Goal: Use online tool/utility: Utilize a website feature to perform a specific function

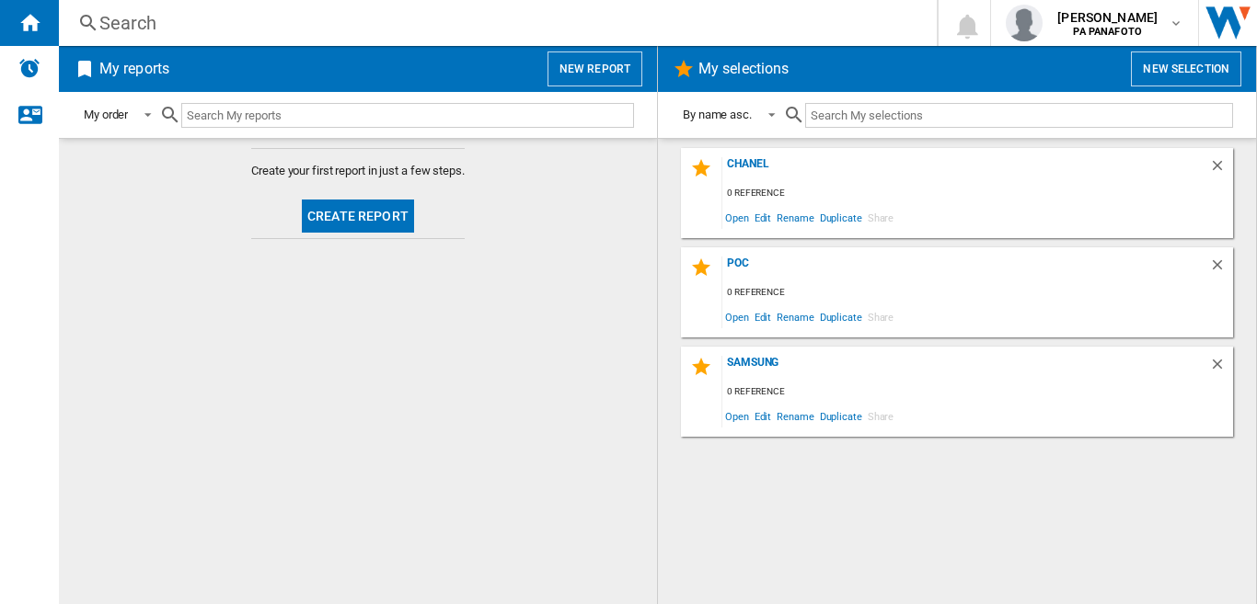
click at [346, 226] on button "Create report" at bounding box center [358, 216] width 112 height 33
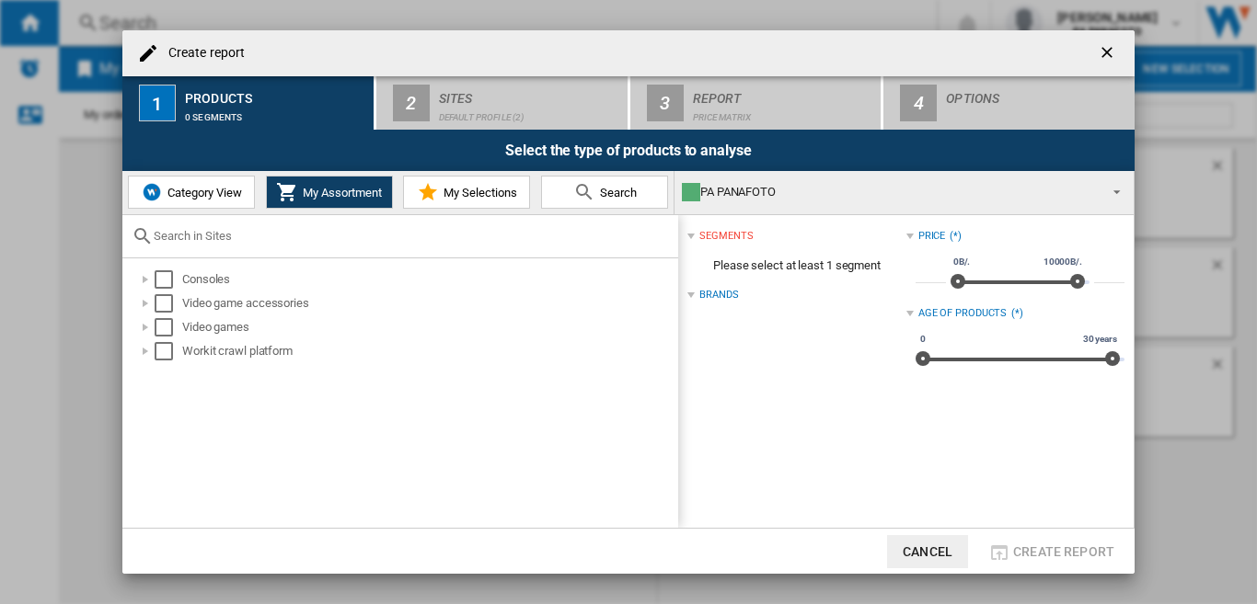
click at [197, 200] on button "Category View" at bounding box center [191, 192] width 127 height 33
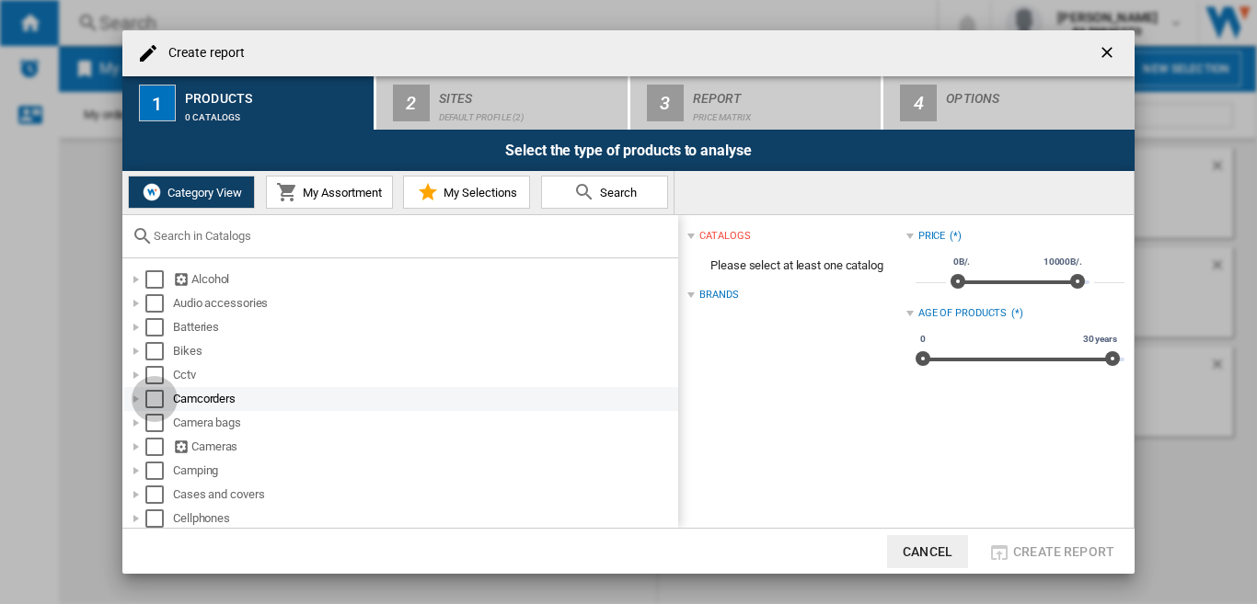
click at [154, 396] on div "Select" at bounding box center [154, 399] width 18 height 18
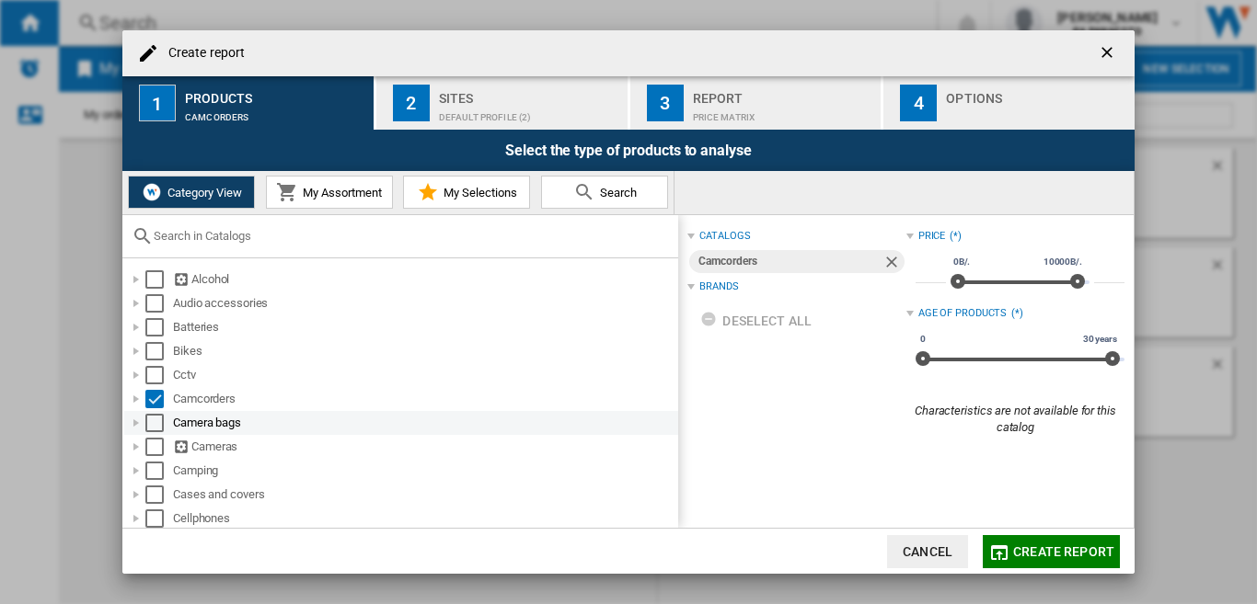
click at [155, 428] on div "Select" at bounding box center [154, 423] width 18 height 18
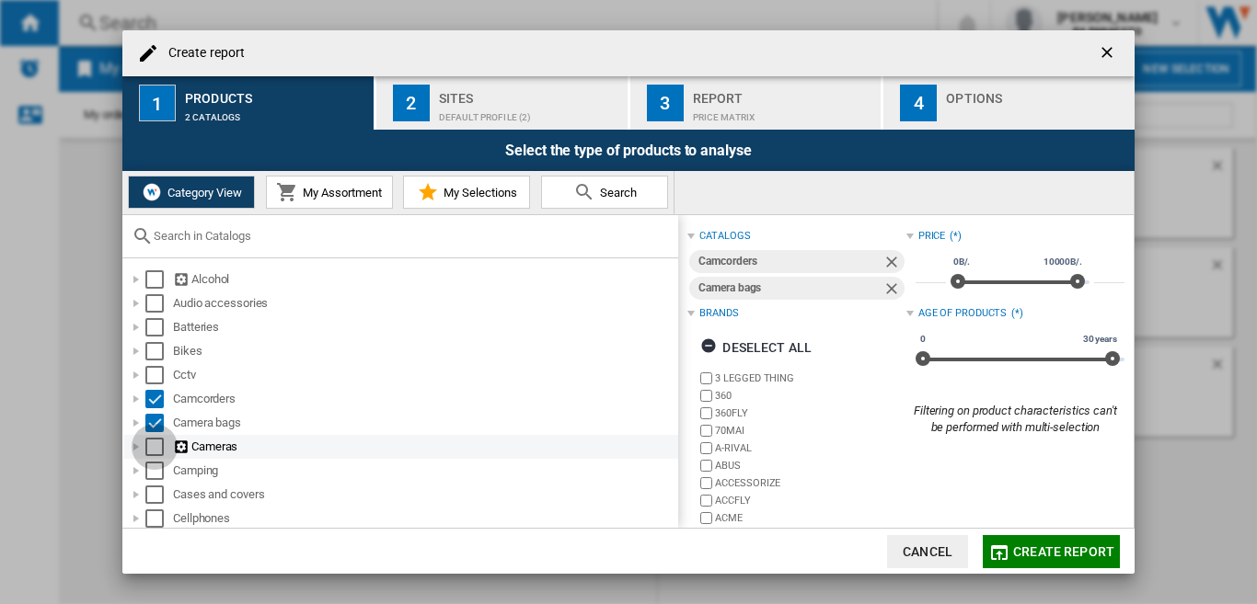
click at [157, 448] on div "Select" at bounding box center [154, 447] width 18 height 18
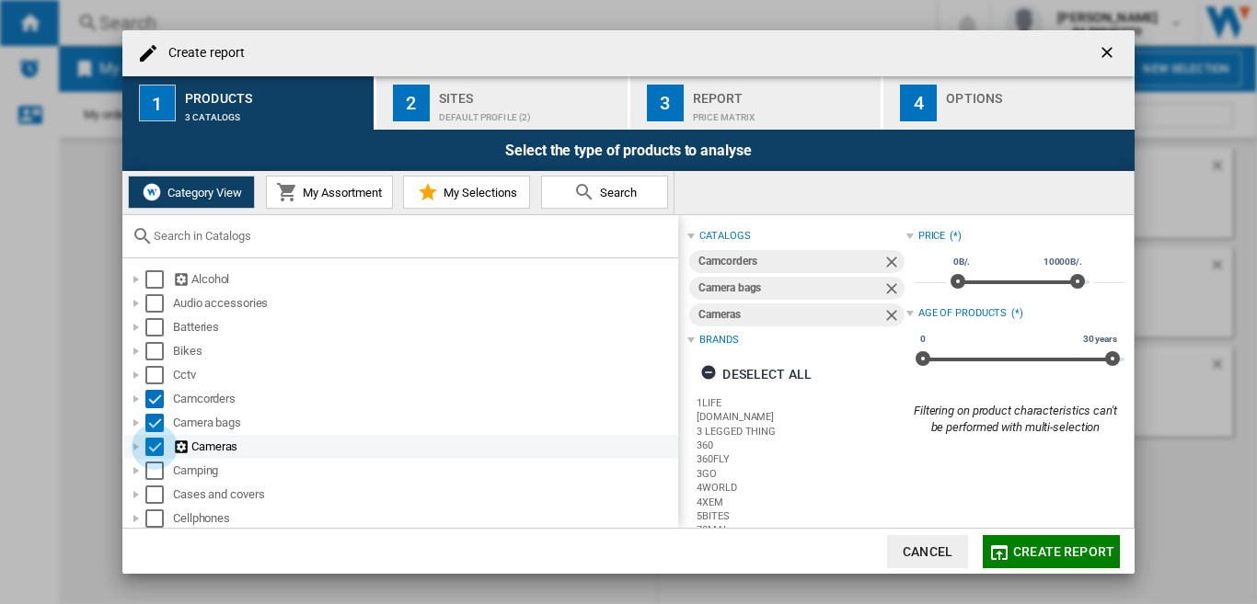
click at [151, 447] on div "Select" at bounding box center [154, 447] width 18 height 18
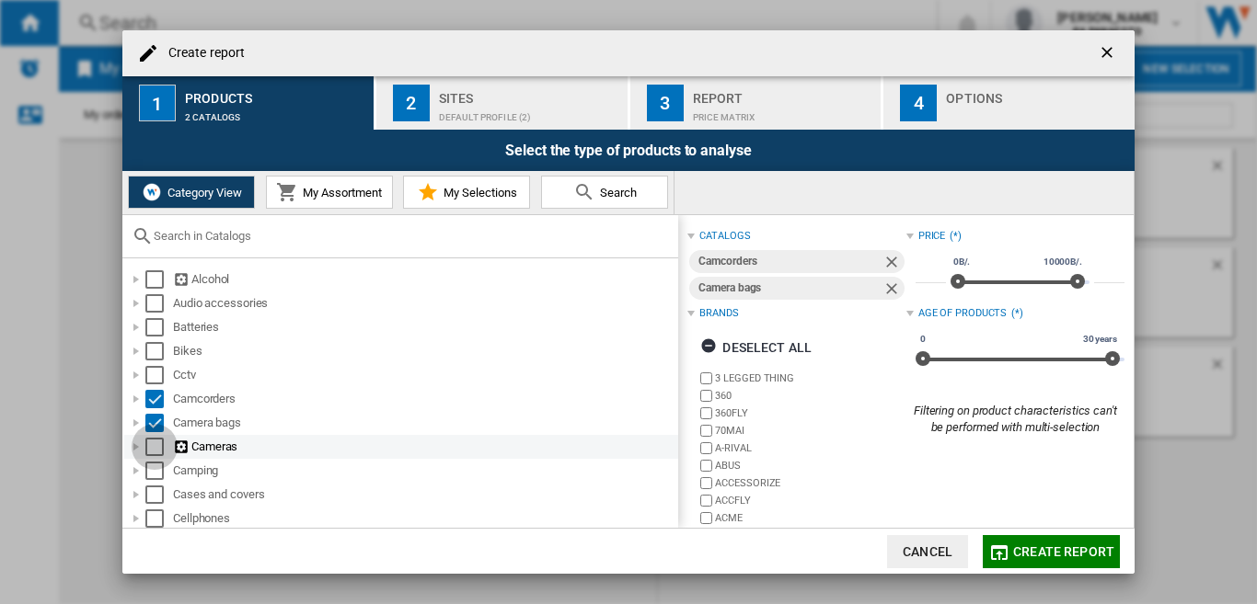
click at [155, 451] on div "Select" at bounding box center [154, 447] width 18 height 18
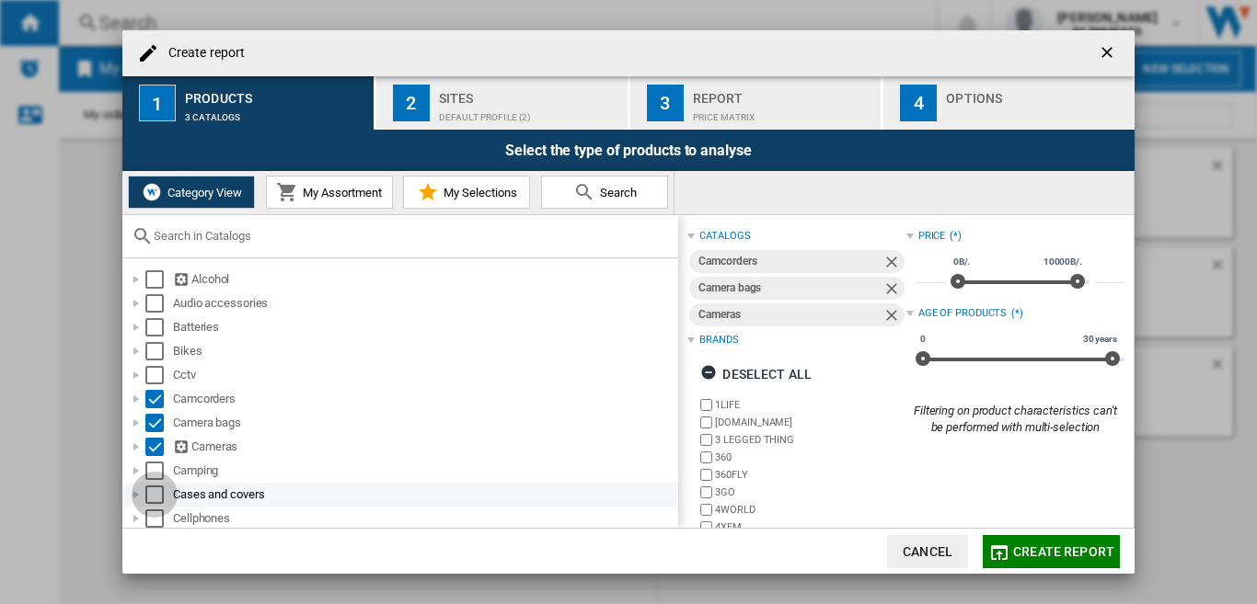
click at [148, 499] on div "Select" at bounding box center [154, 495] width 18 height 18
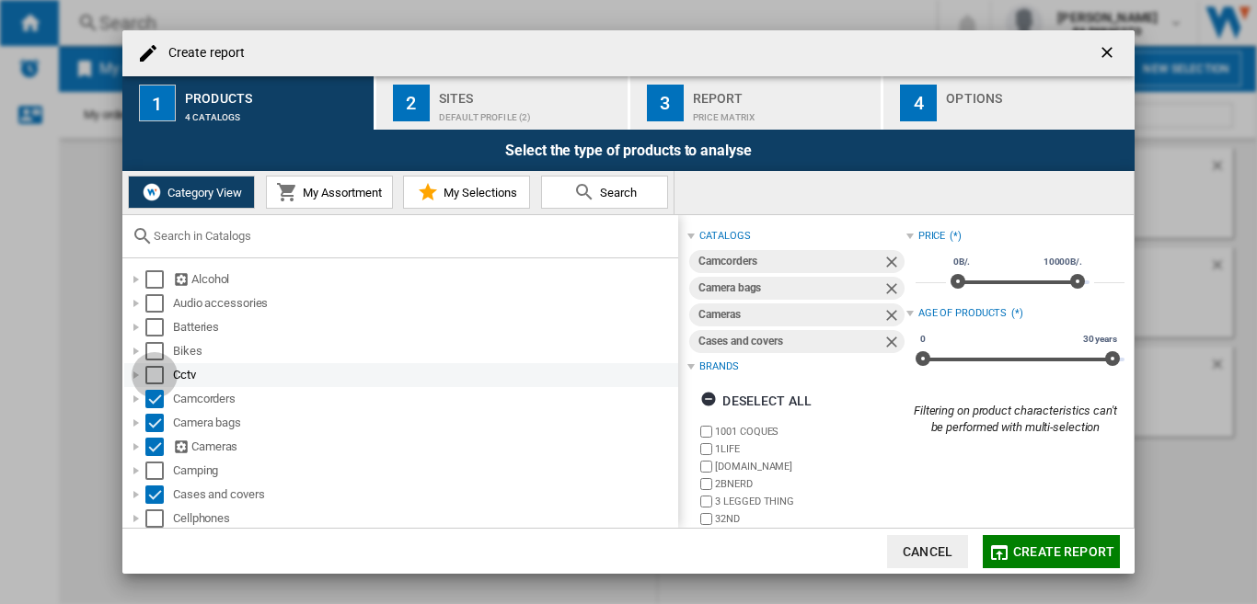
click at [152, 374] on div "Select" at bounding box center [154, 375] width 18 height 18
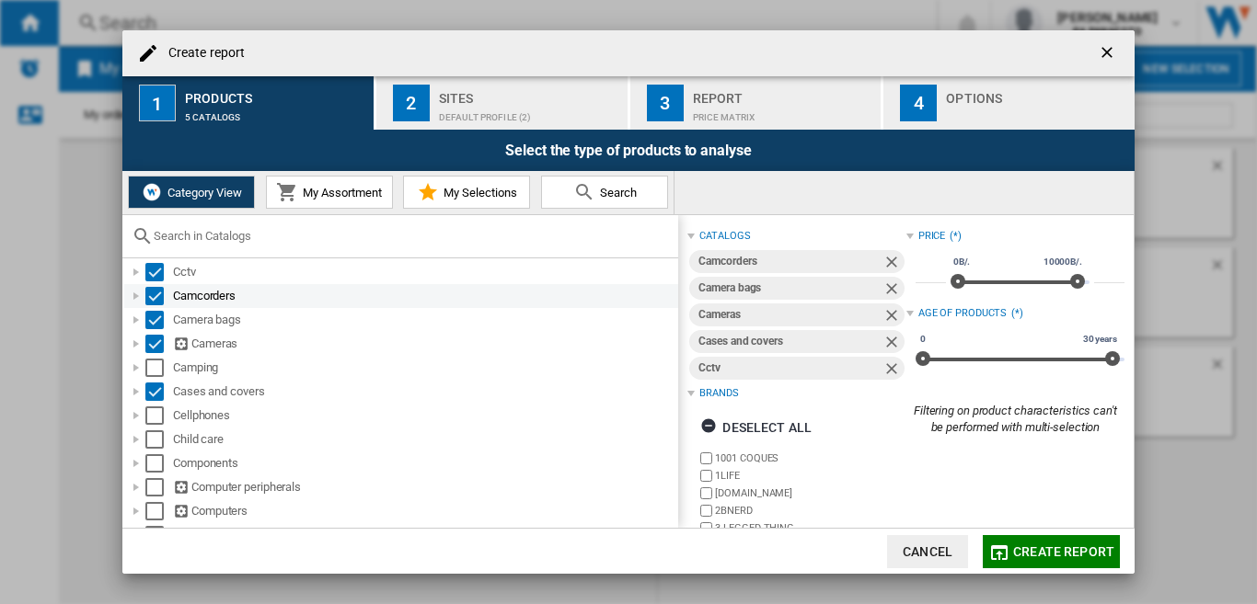
scroll to position [184, 0]
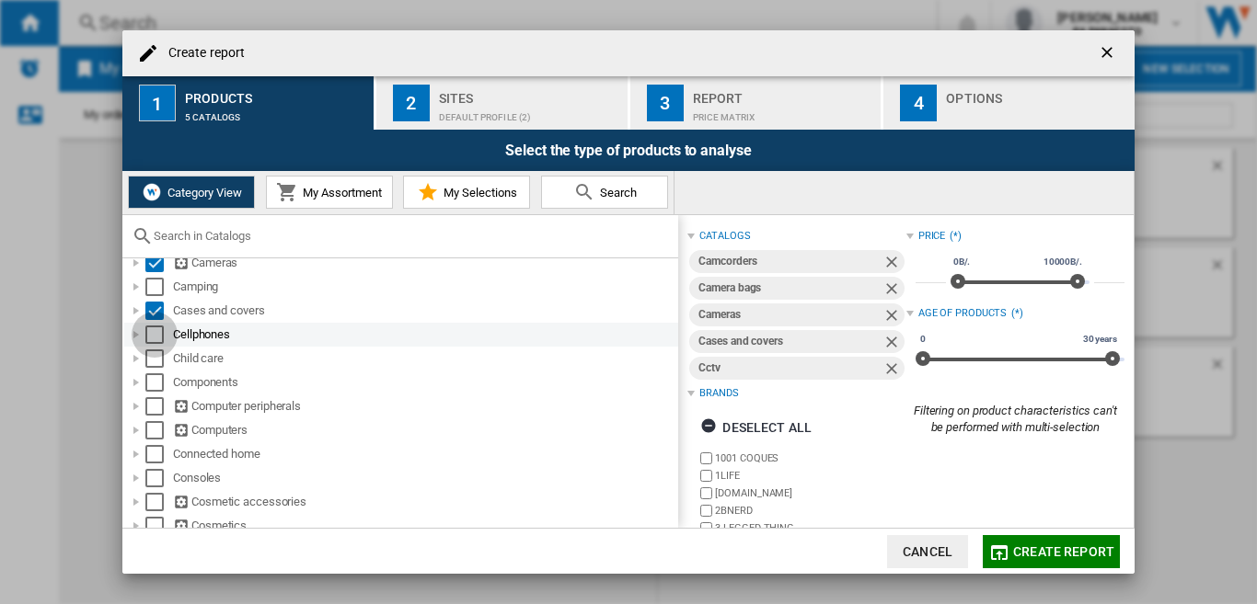
click at [157, 333] on div "Select" at bounding box center [154, 335] width 18 height 18
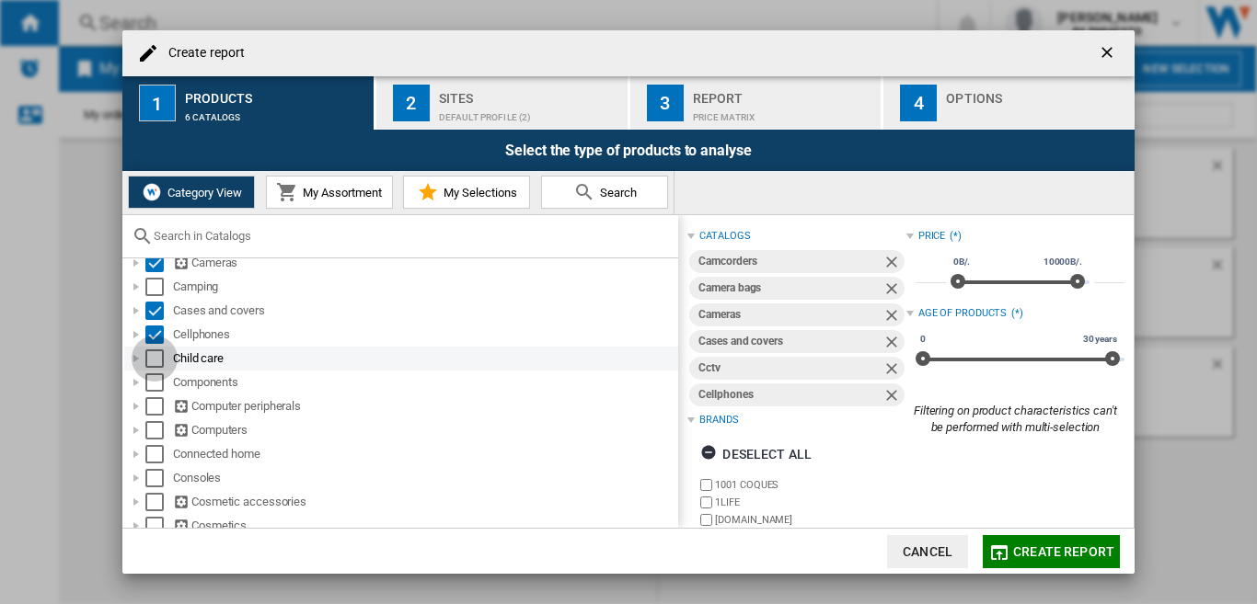
click at [153, 361] on div "Select" at bounding box center [154, 359] width 18 height 18
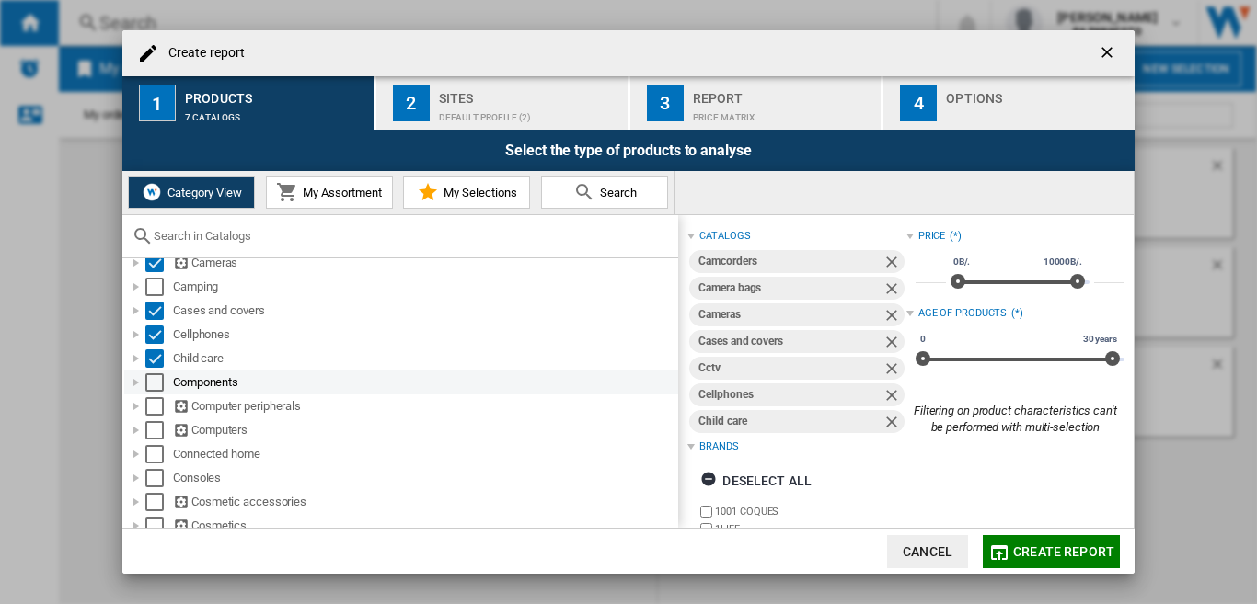
click at [155, 378] on div "Select" at bounding box center [154, 382] width 18 height 18
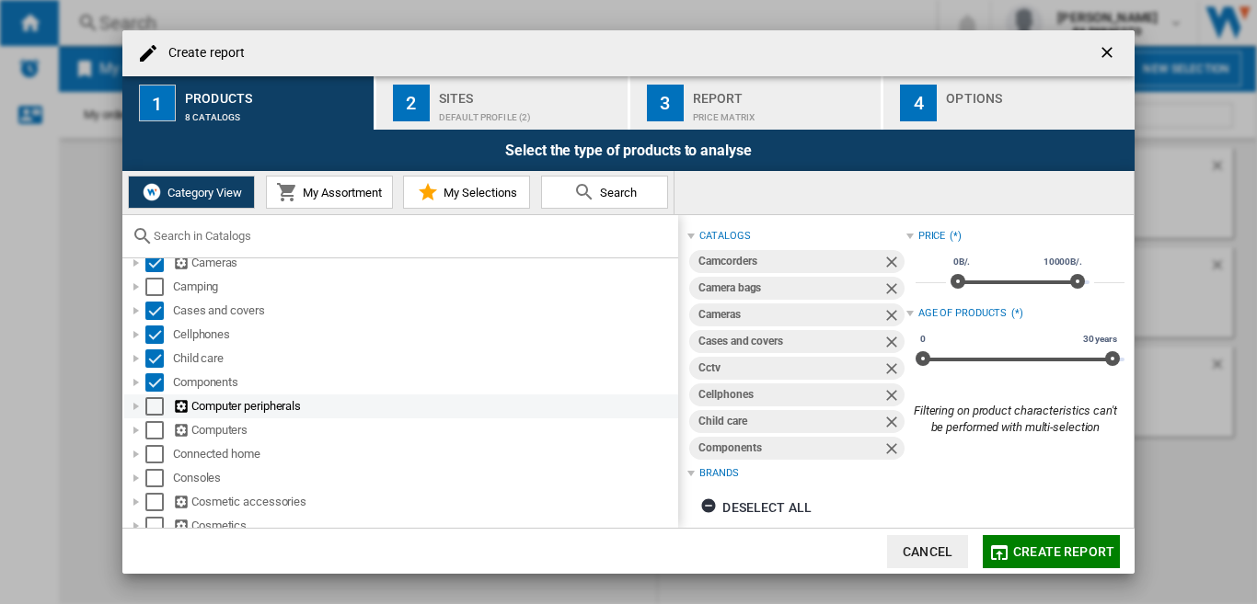
click at [151, 410] on div "Select" at bounding box center [154, 406] width 18 height 18
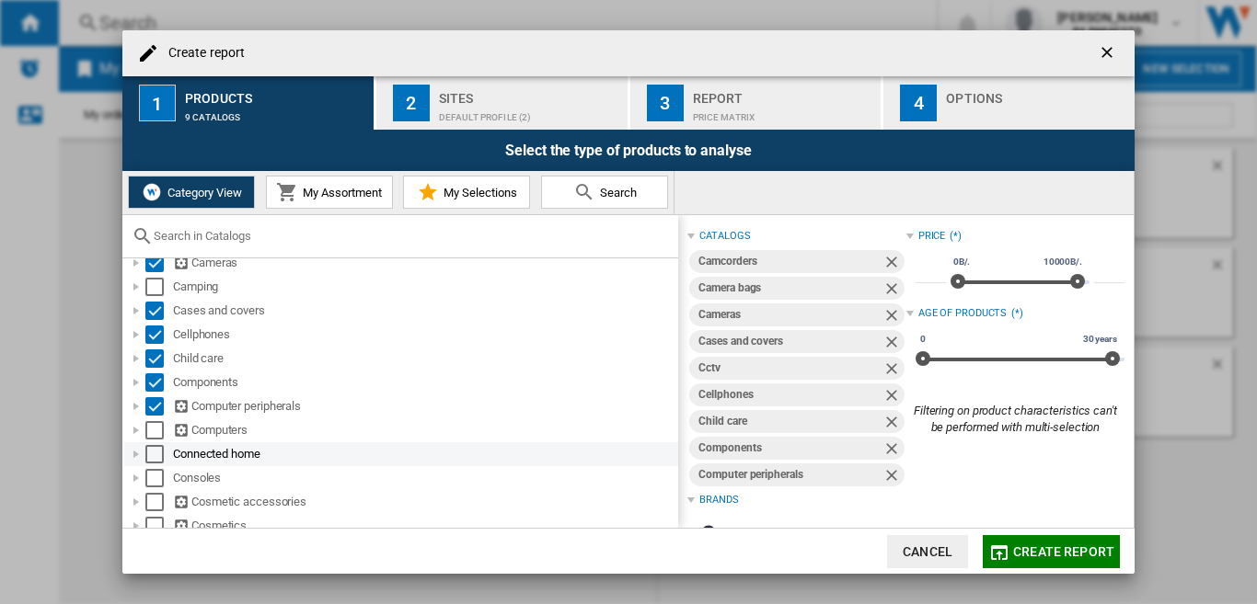
drag, startPoint x: 155, startPoint y: 425, endPoint x: 160, endPoint y: 457, distance: 32.7
click at [155, 426] on div "Select" at bounding box center [154, 430] width 18 height 18
click at [149, 457] on div "Select" at bounding box center [154, 454] width 18 height 18
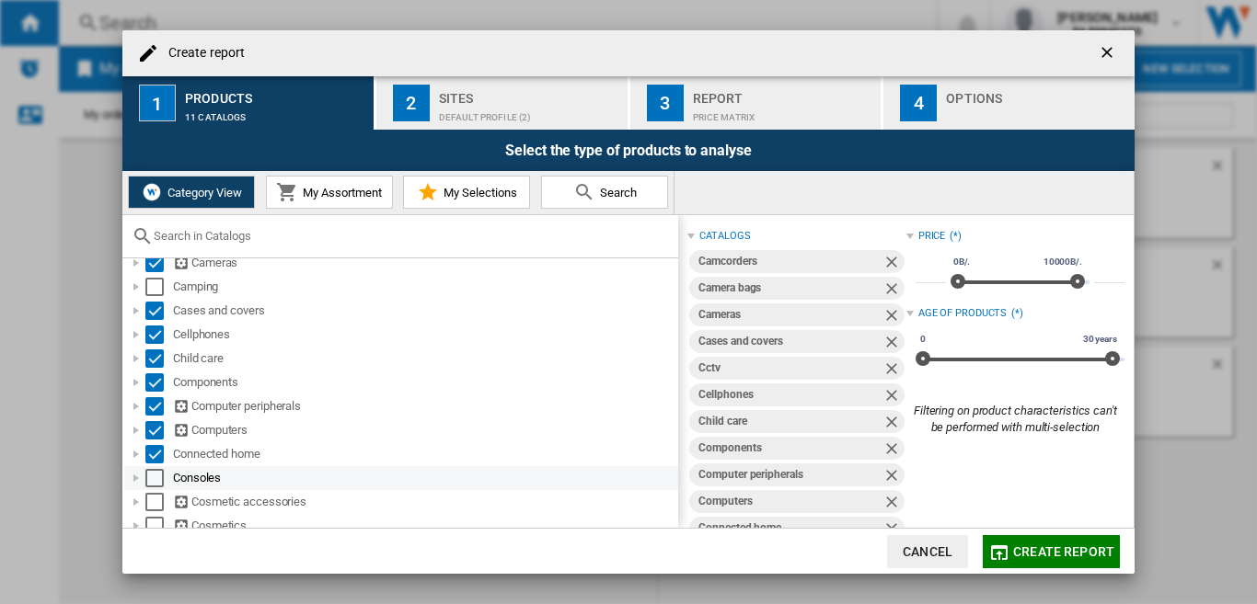
click at [153, 480] on div "Select" at bounding box center [154, 478] width 18 height 18
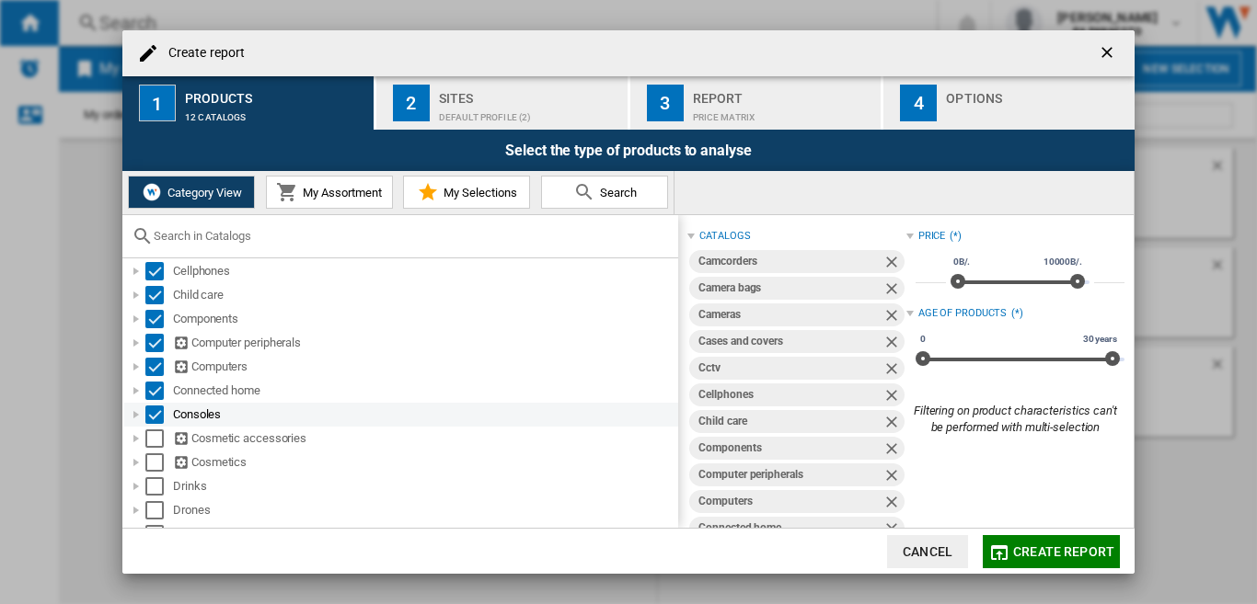
scroll to position [276, 0]
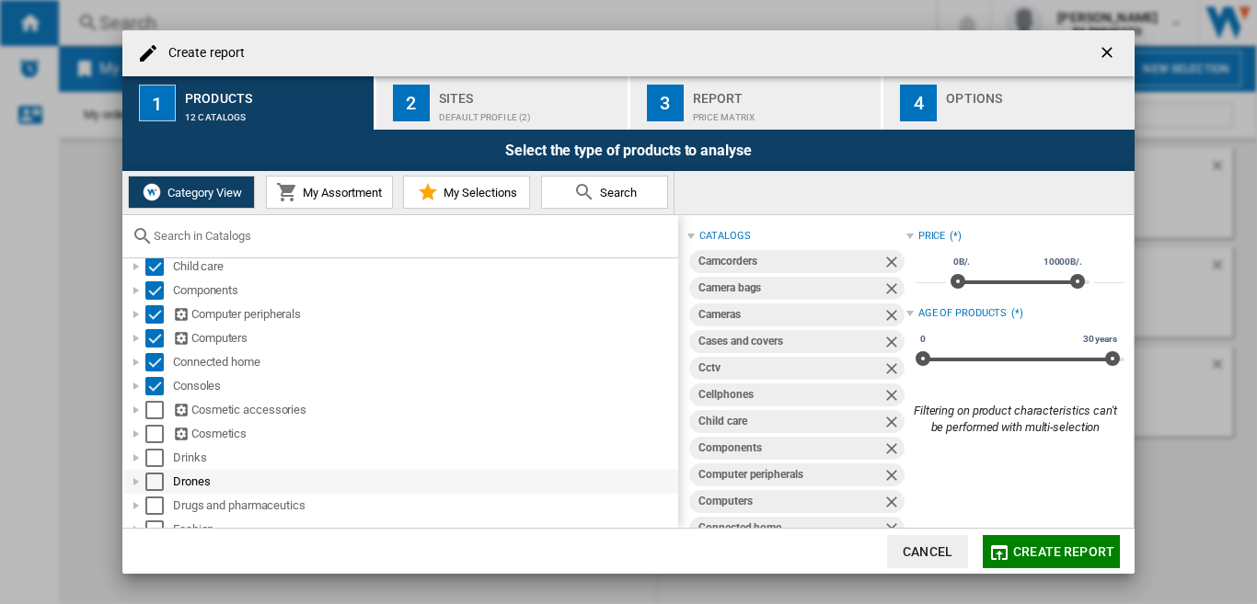
click at [155, 483] on div "Select" at bounding box center [154, 482] width 18 height 18
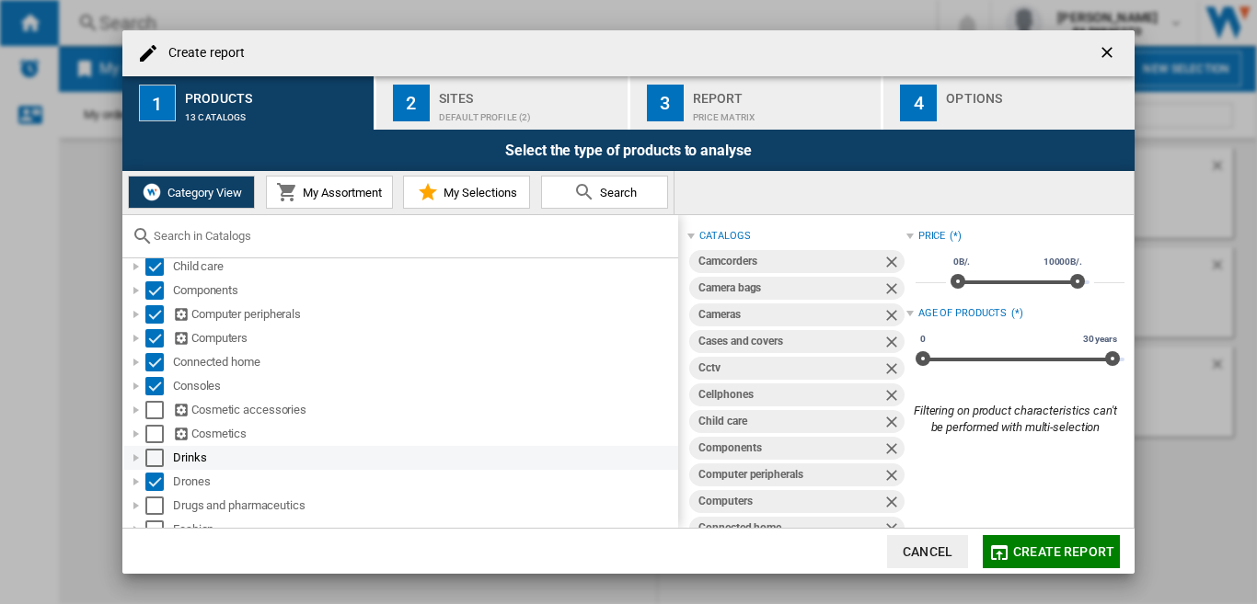
scroll to position [460, 0]
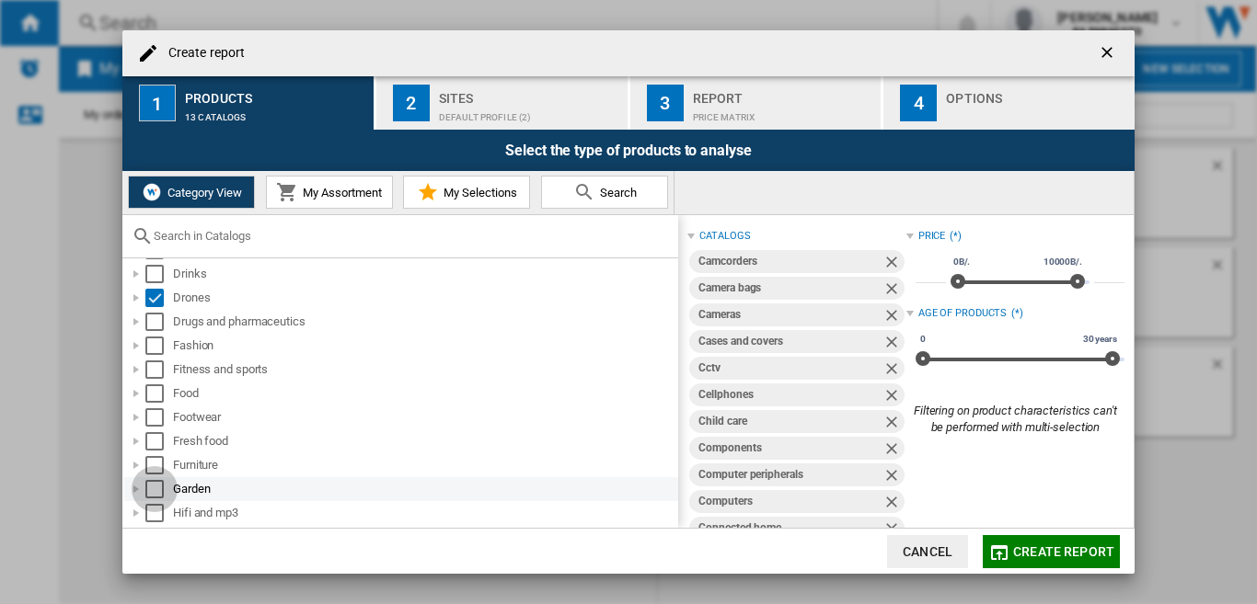
click at [157, 487] on div "Select" at bounding box center [154, 489] width 18 height 18
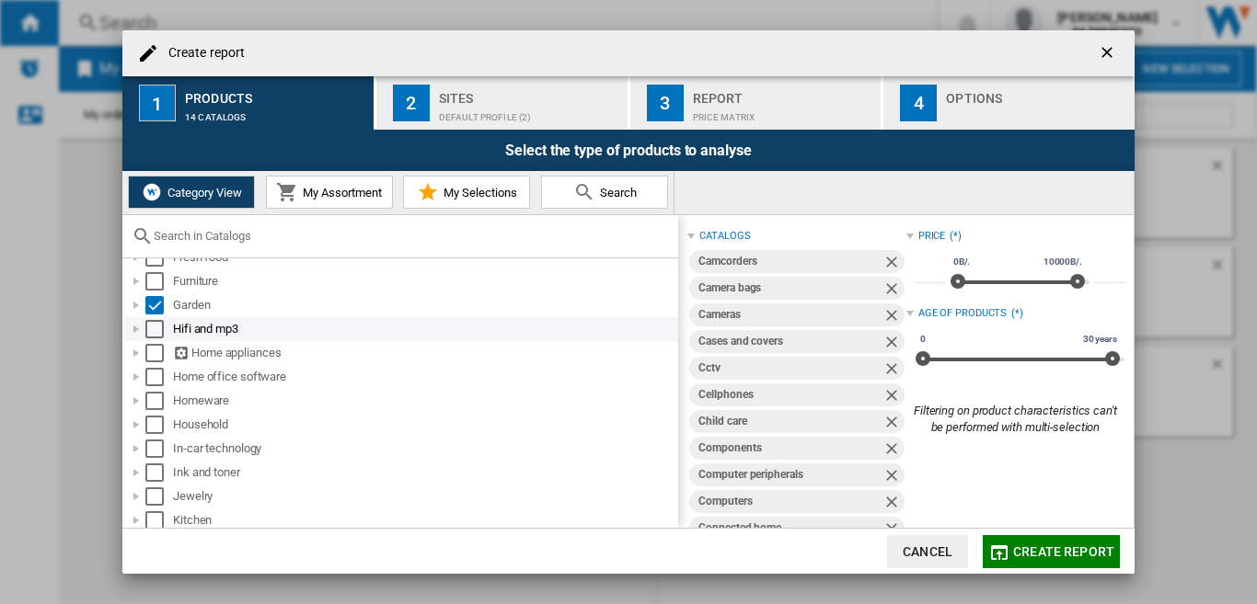
click at [152, 327] on div "Select" at bounding box center [154, 329] width 18 height 18
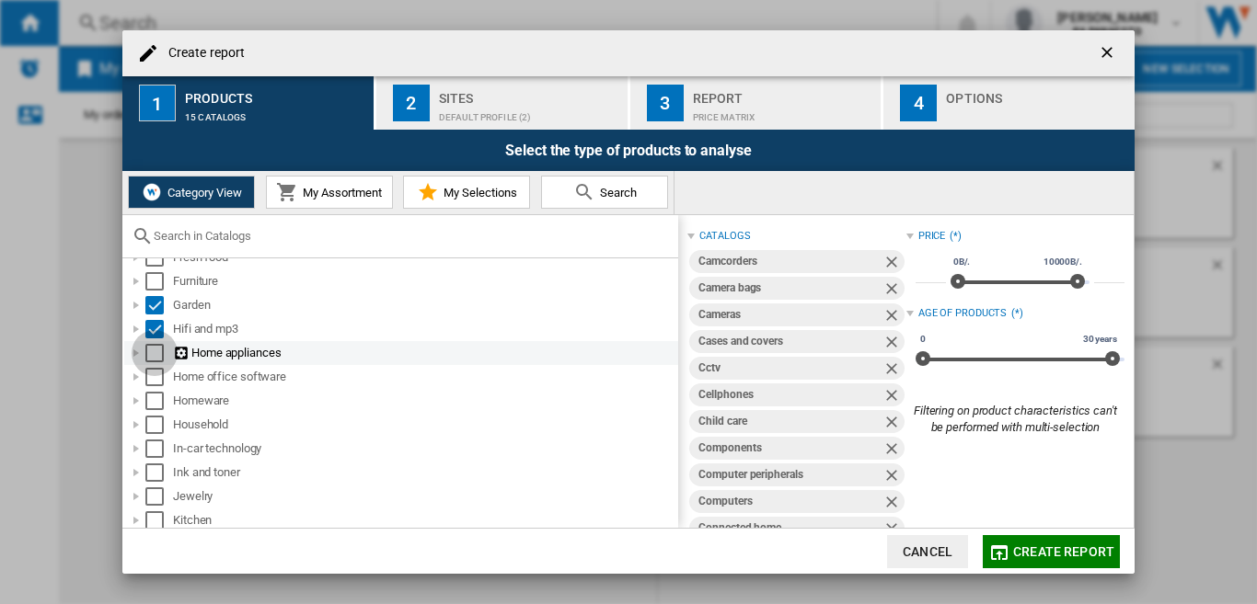
click at [160, 350] on div "Select" at bounding box center [154, 353] width 18 height 18
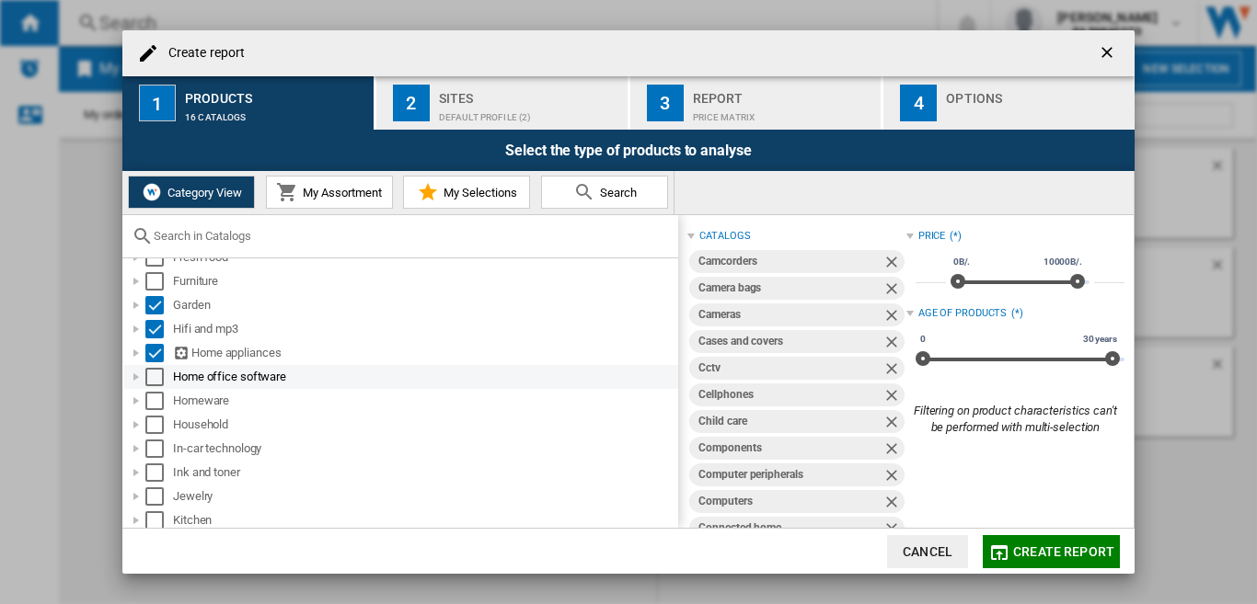
click at [152, 384] on div "Select" at bounding box center [154, 377] width 18 height 18
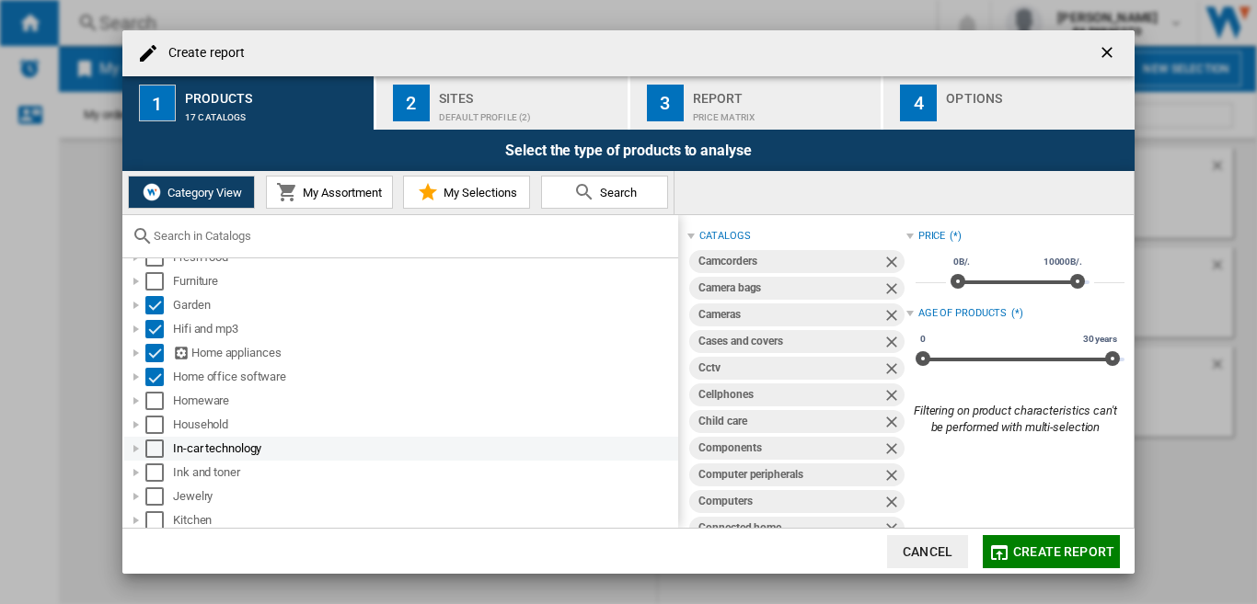
click at [155, 444] on div "Select" at bounding box center [154, 449] width 18 height 18
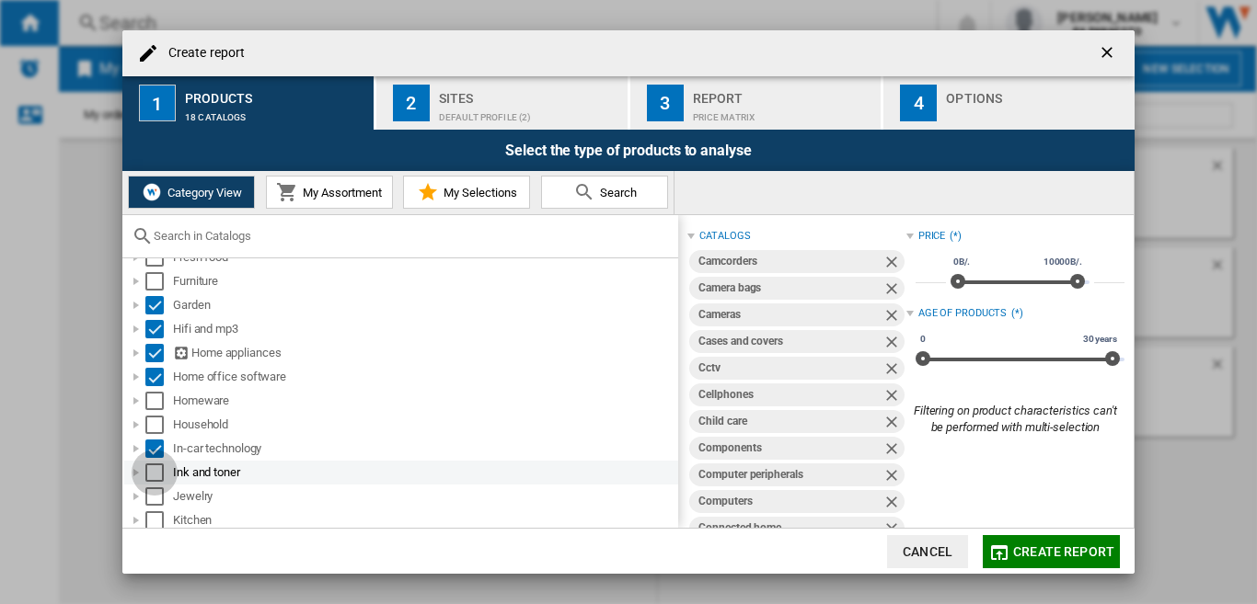
click at [155, 470] on div "Select" at bounding box center [154, 473] width 18 height 18
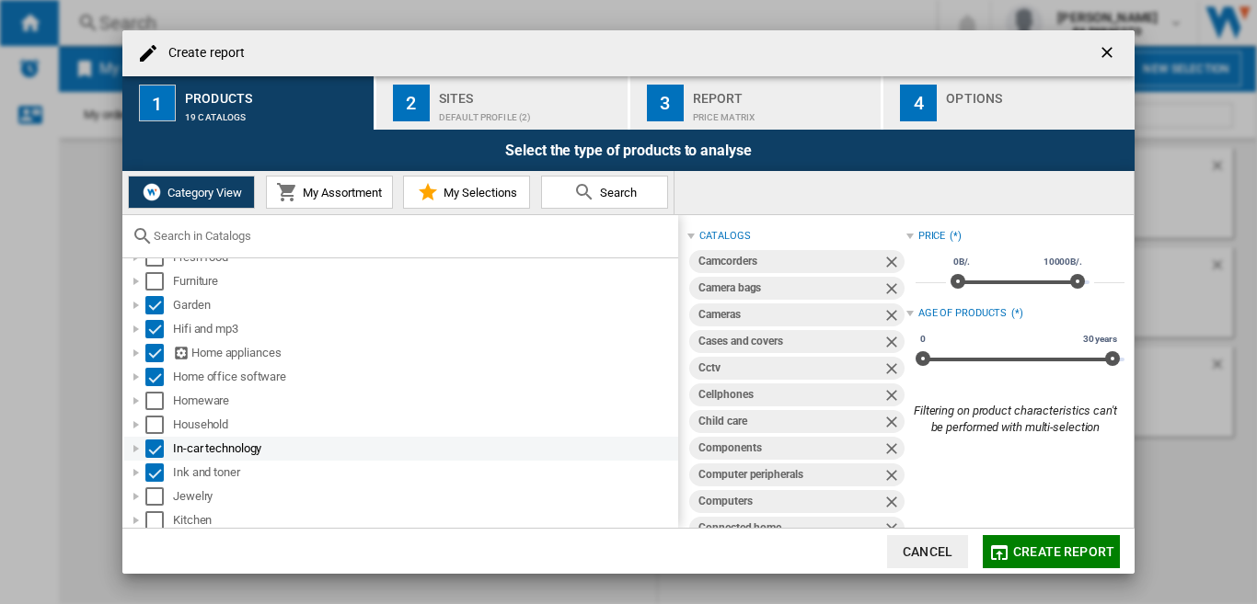
scroll to position [736, 0]
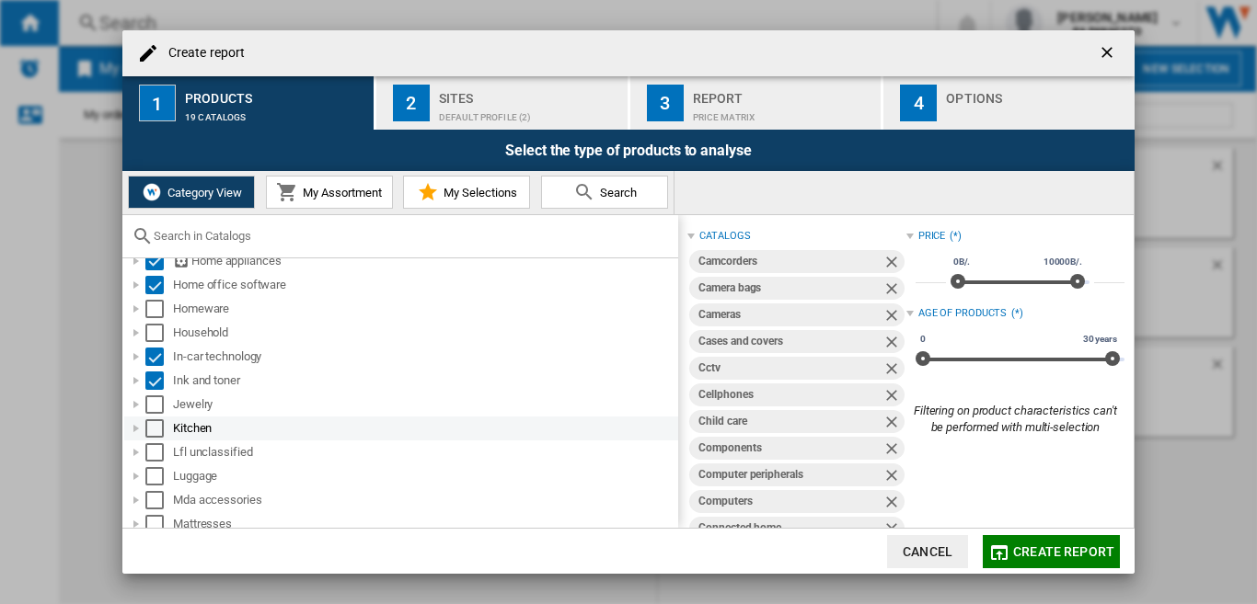
click at [157, 429] on div "Select" at bounding box center [154, 428] width 18 height 18
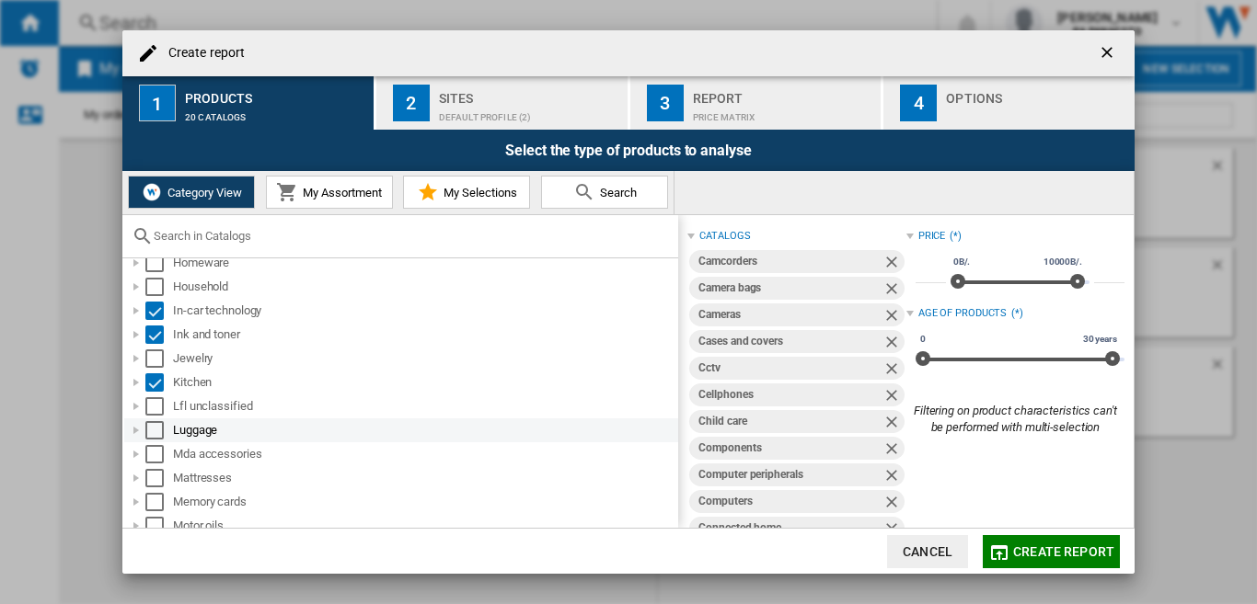
scroll to position [828, 0]
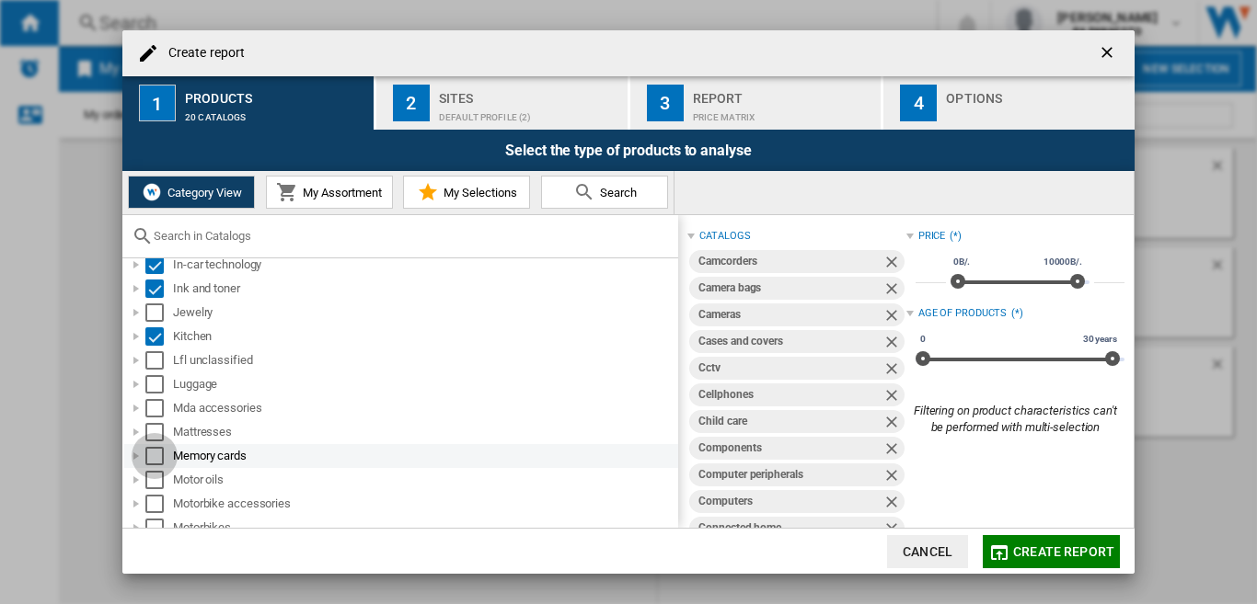
click at [155, 454] on div "Select" at bounding box center [154, 456] width 18 height 18
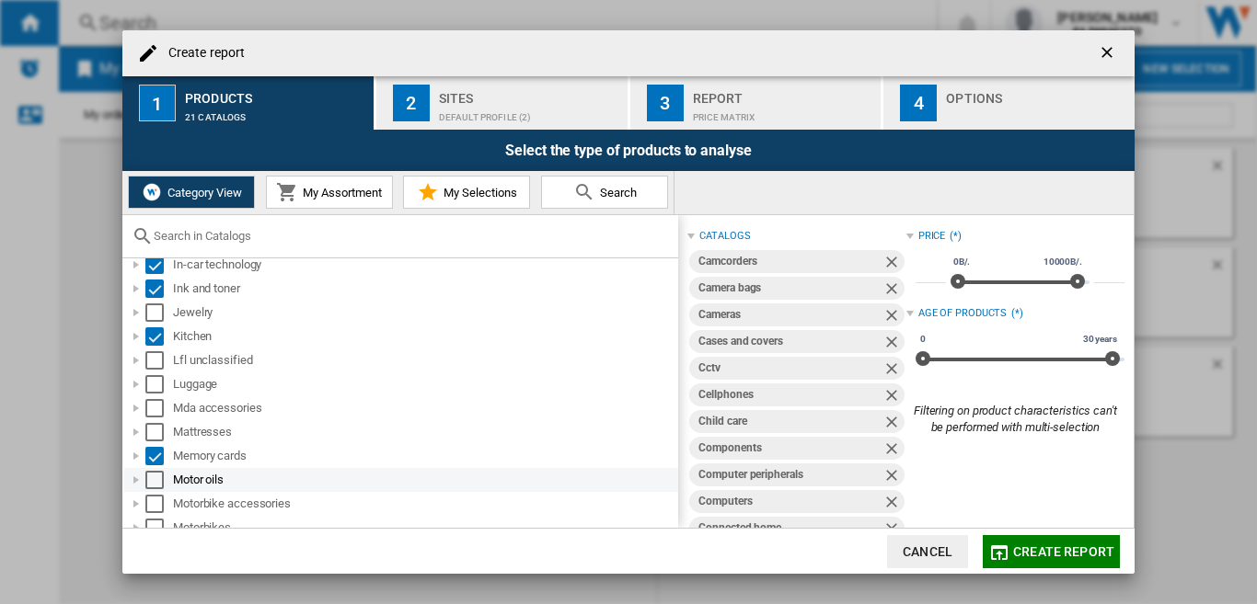
scroll to position [1012, 0]
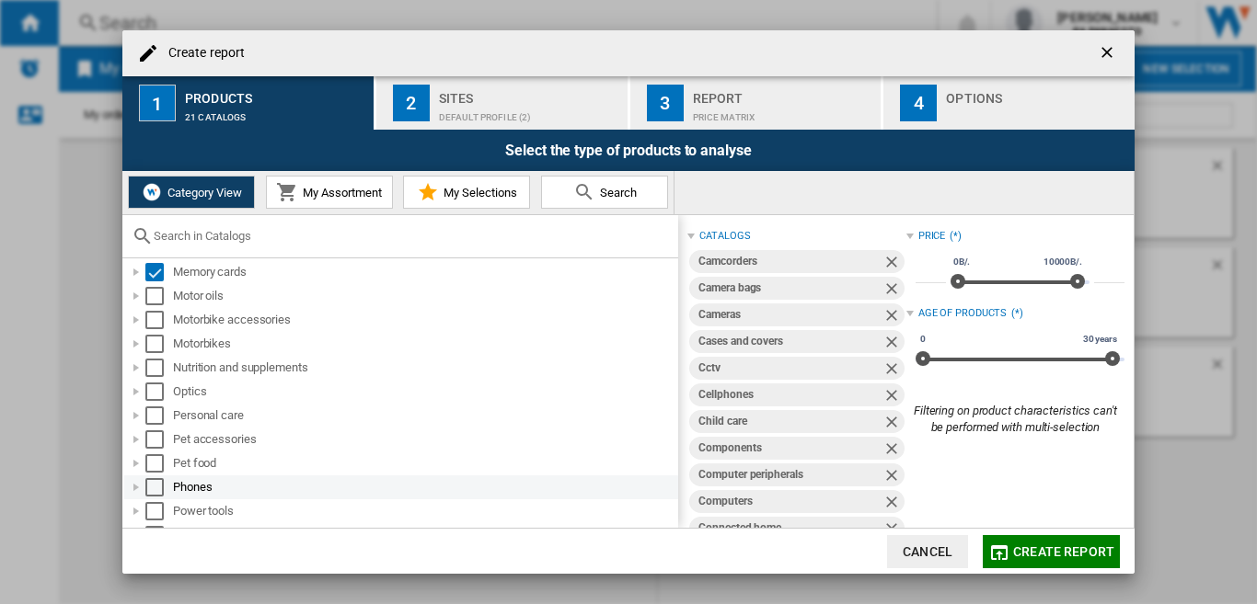
click at [155, 483] on div "Select" at bounding box center [154, 487] width 18 height 18
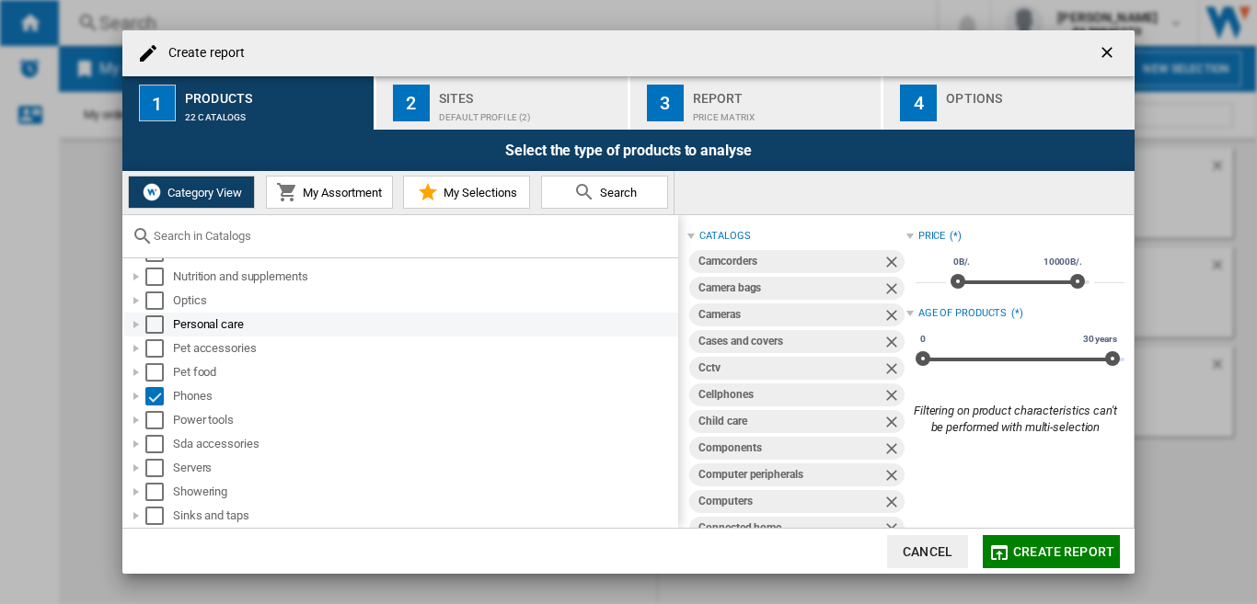
scroll to position [1104, 0]
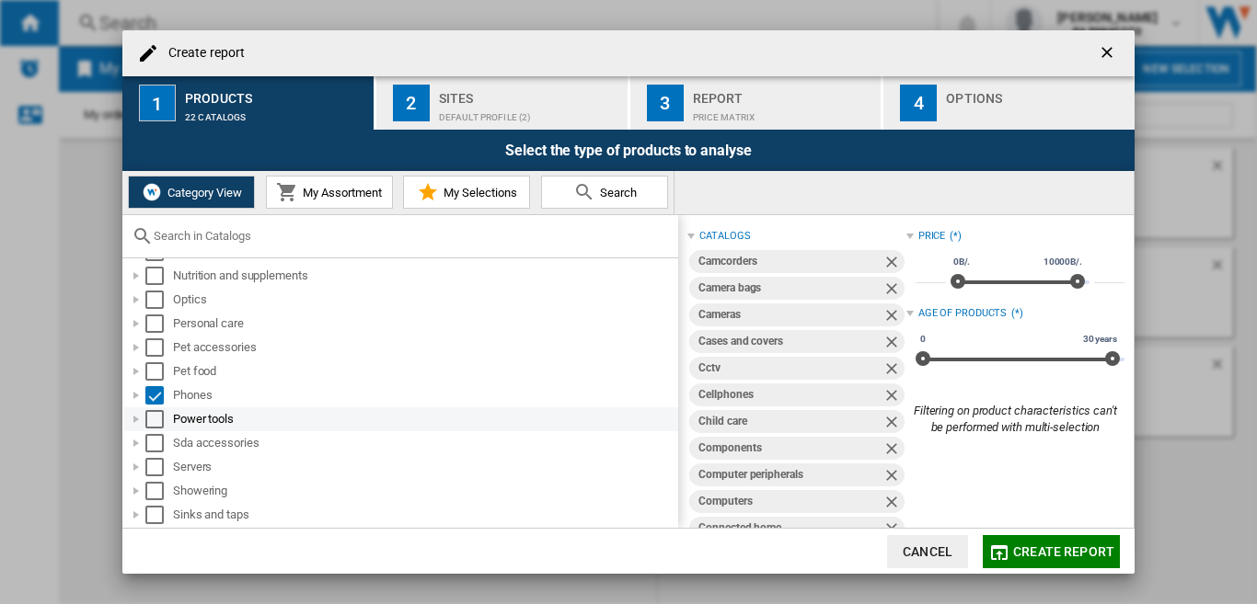
click at [157, 418] on div "Select" at bounding box center [154, 419] width 18 height 18
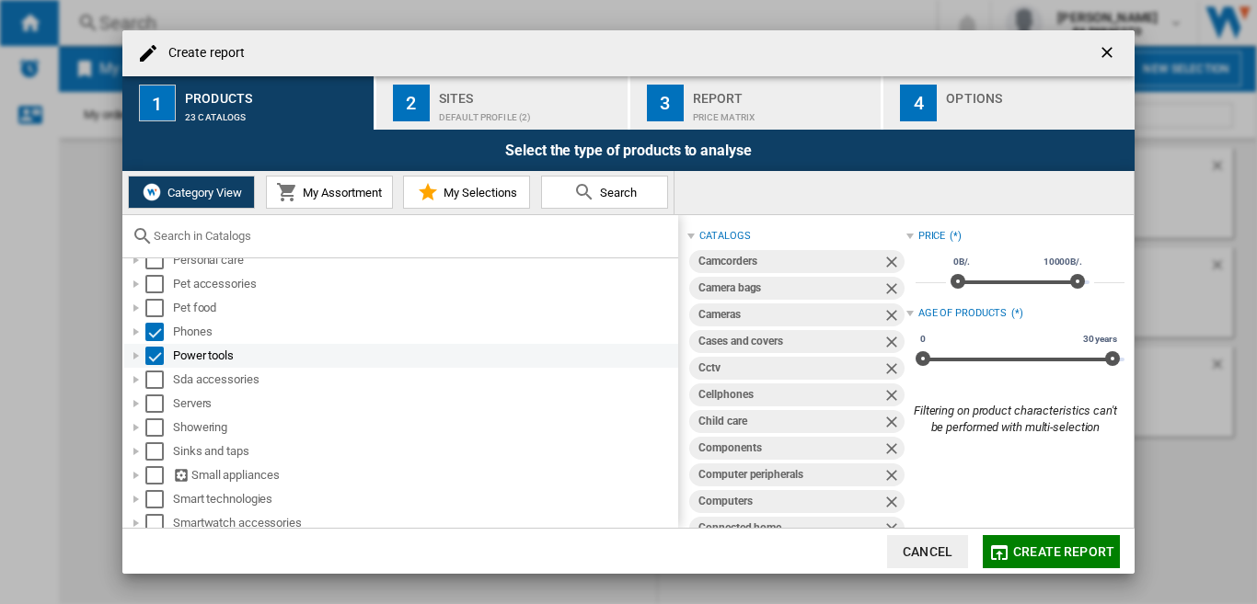
scroll to position [1196, 0]
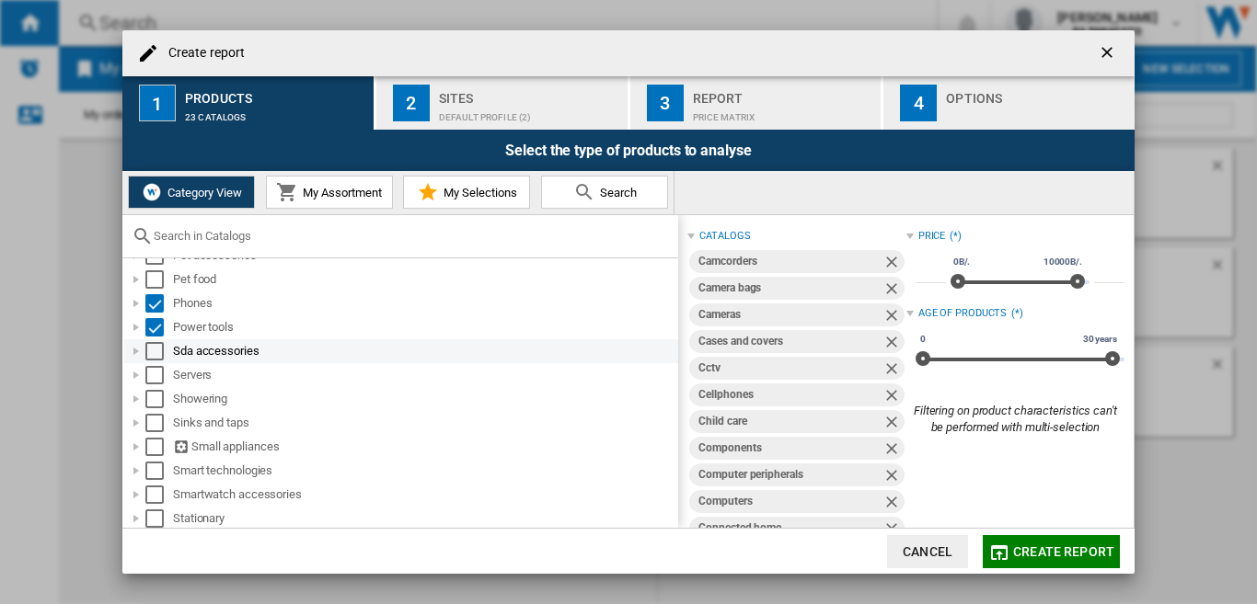
click at [155, 352] on div "Select" at bounding box center [154, 351] width 18 height 18
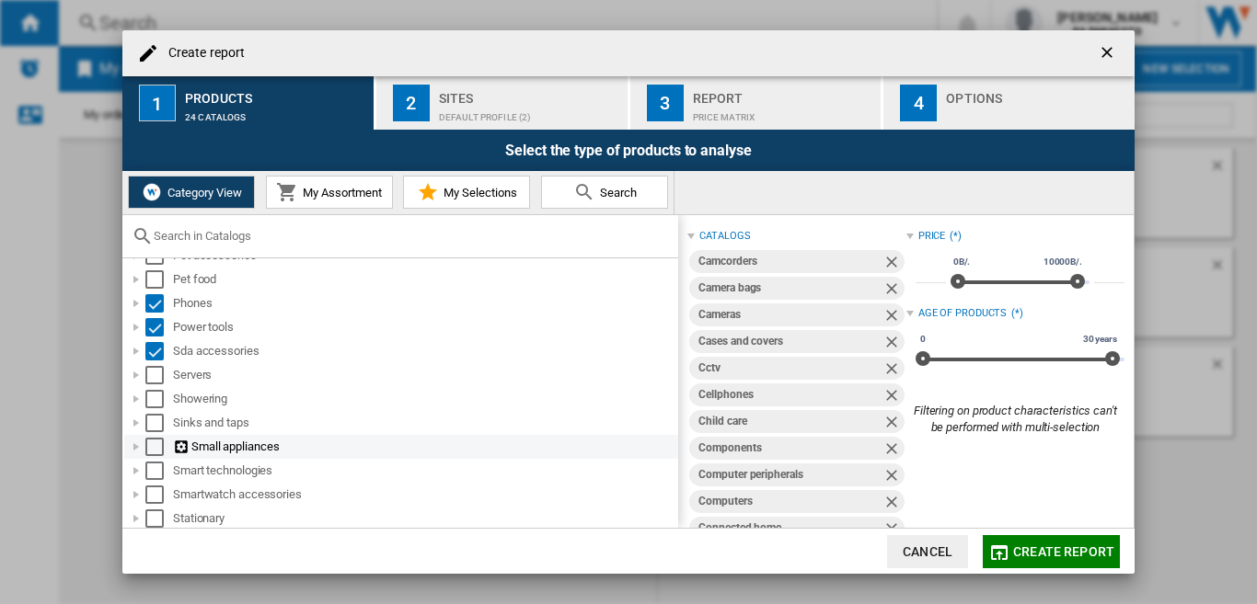
click at [149, 442] on div "Select" at bounding box center [154, 447] width 18 height 18
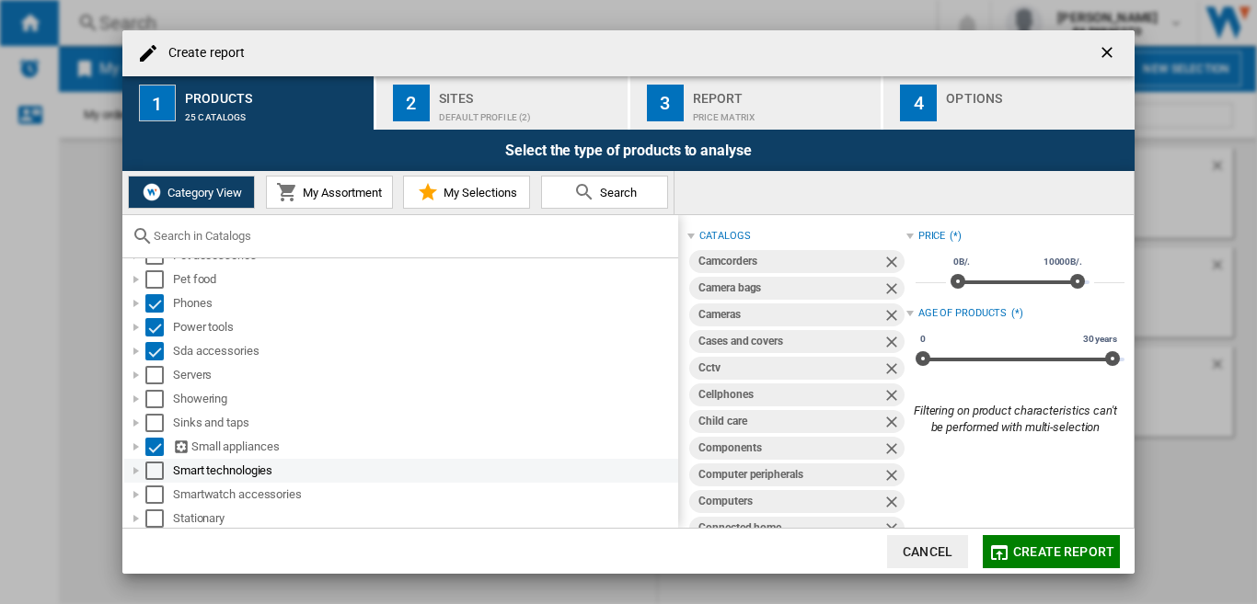
click at [149, 469] on div "Select" at bounding box center [154, 471] width 18 height 18
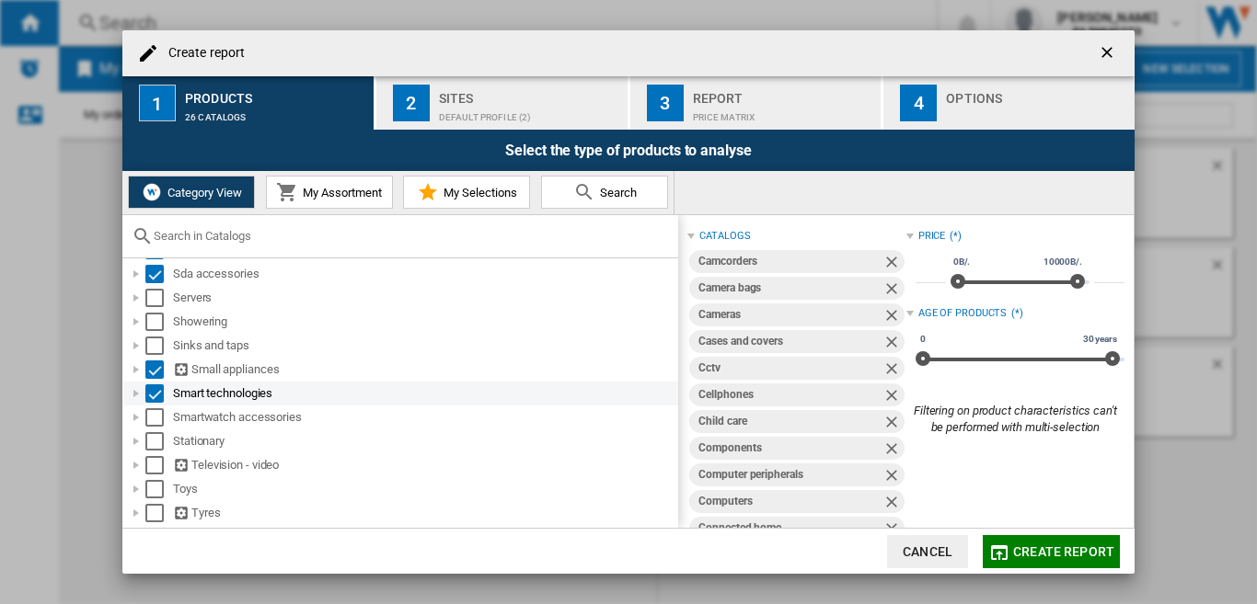
scroll to position [1288, 0]
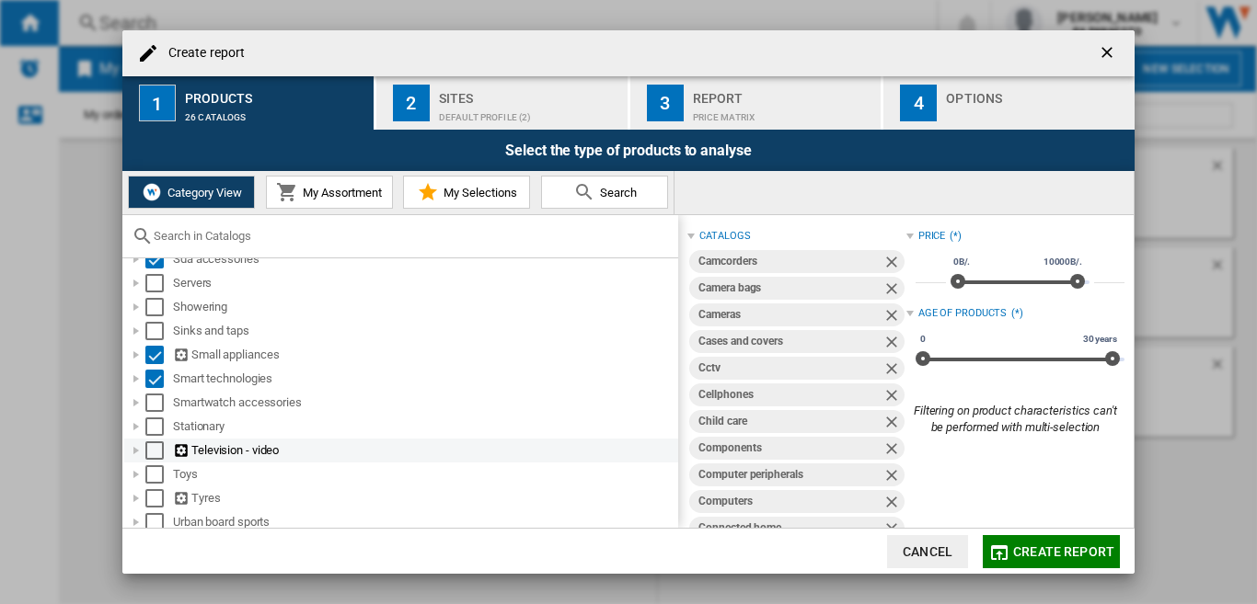
click at [156, 451] on div "Select" at bounding box center [154, 451] width 18 height 18
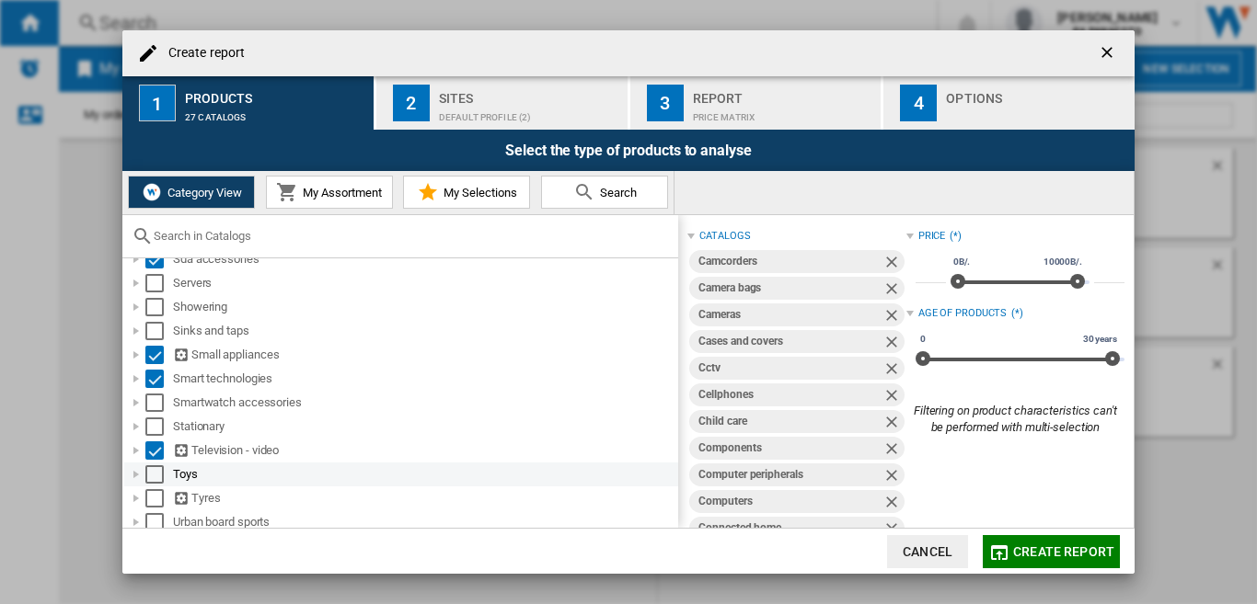
drag, startPoint x: 148, startPoint y: 471, endPoint x: 271, endPoint y: 473, distance: 123.3
click at [148, 473] on div "Select" at bounding box center [154, 474] width 18 height 18
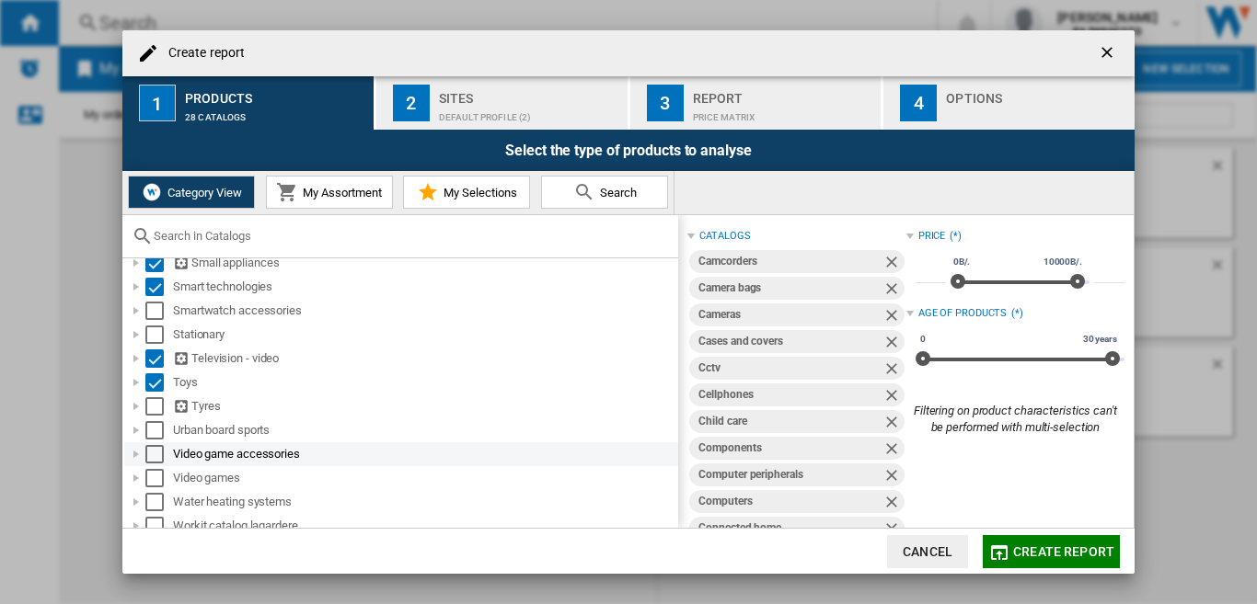
click at [153, 431] on div "Select" at bounding box center [154, 430] width 18 height 18
click at [146, 456] on div "Select" at bounding box center [154, 454] width 18 height 18
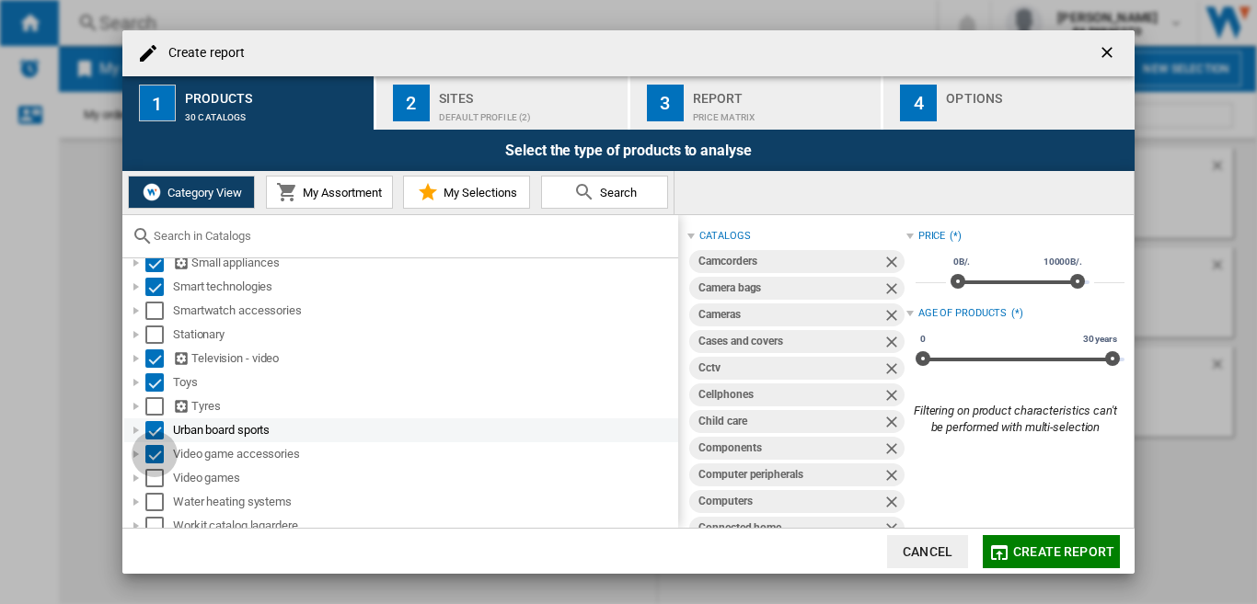
click at [155, 474] on div "Select" at bounding box center [154, 478] width 18 height 18
click at [446, 105] on div "Default profile (2)" at bounding box center [529, 112] width 181 height 19
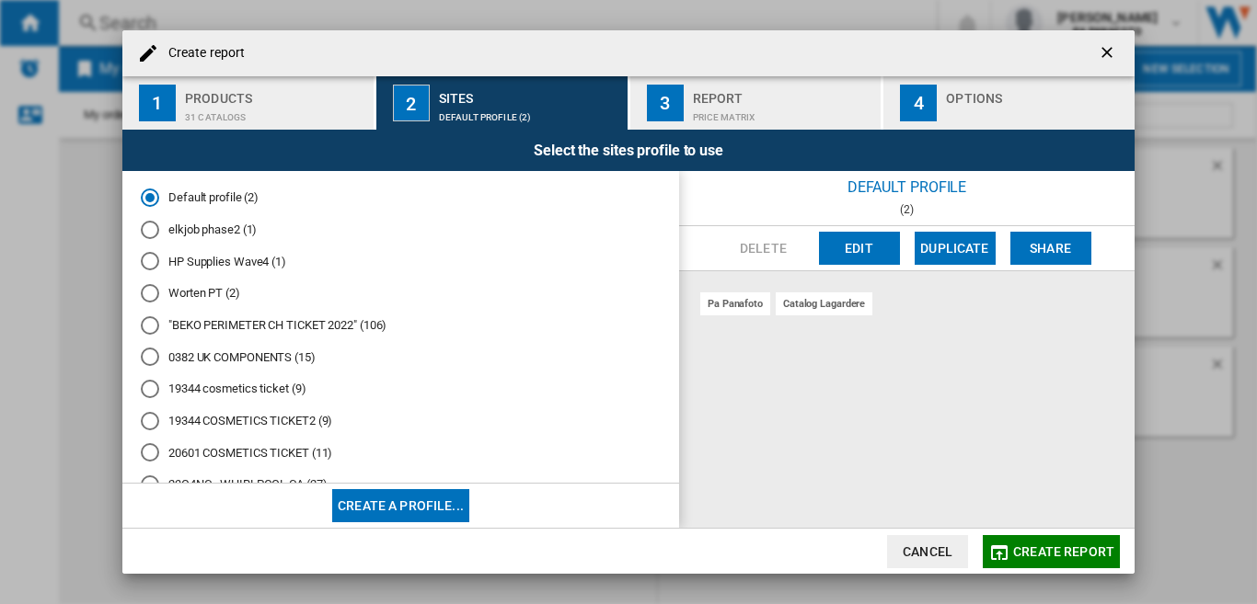
scroll to position [509, 0]
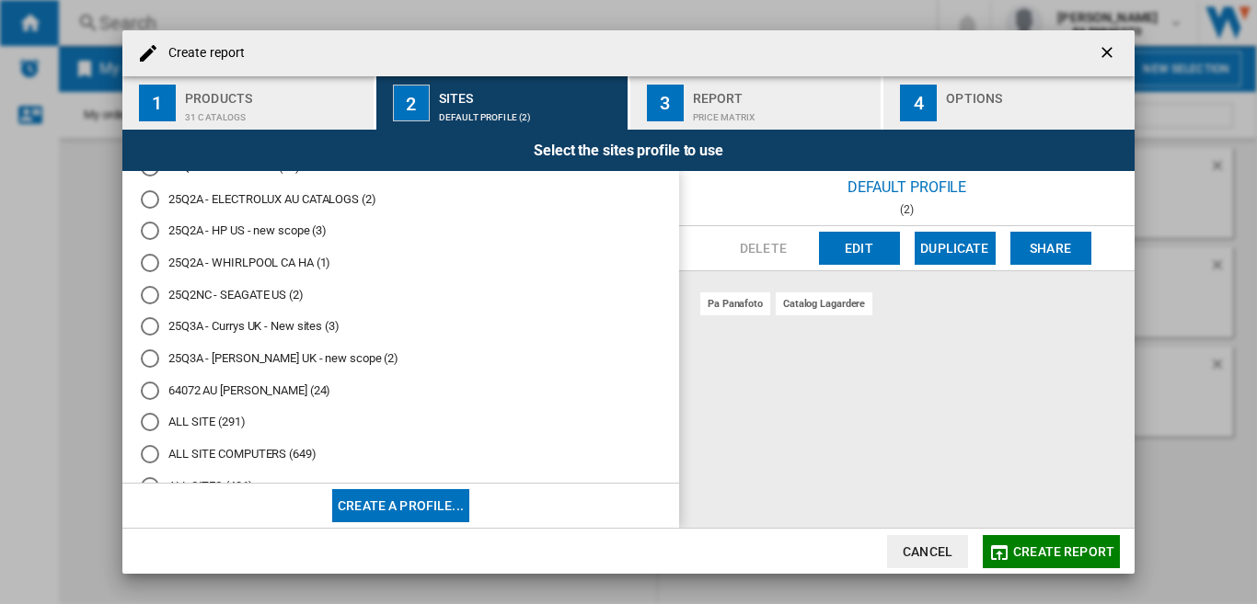
click at [216, 326] on md-radio-button "25Q3A - Currys UK - New sites (3)" at bounding box center [401, 326] width 520 height 17
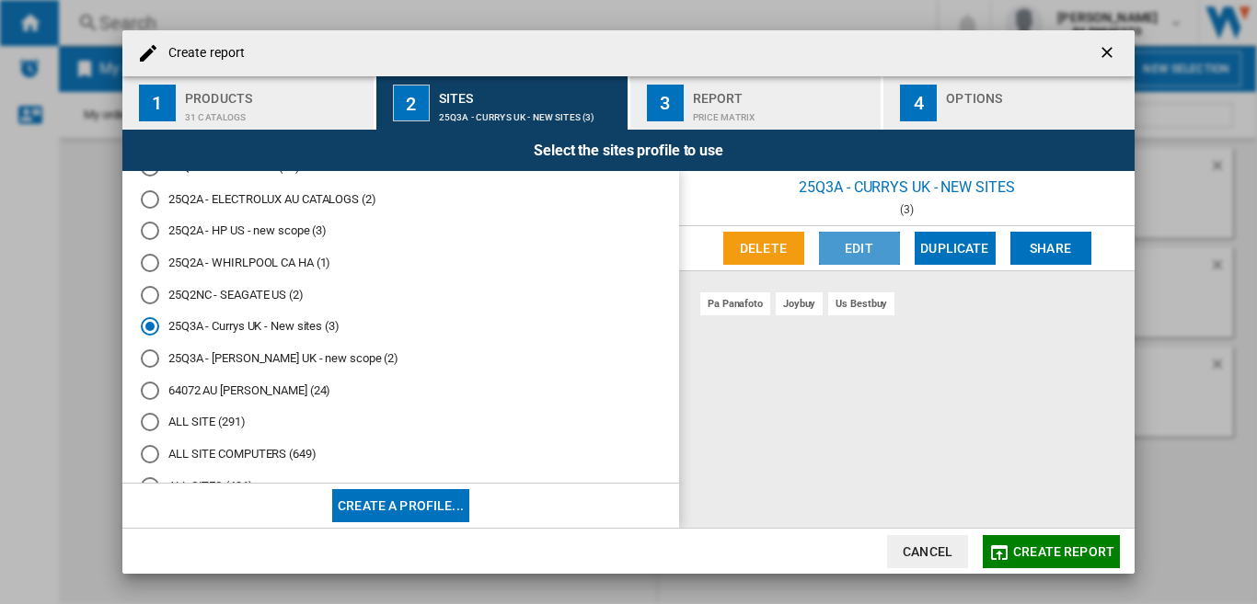
click at [878, 243] on button "Edit" at bounding box center [859, 248] width 81 height 33
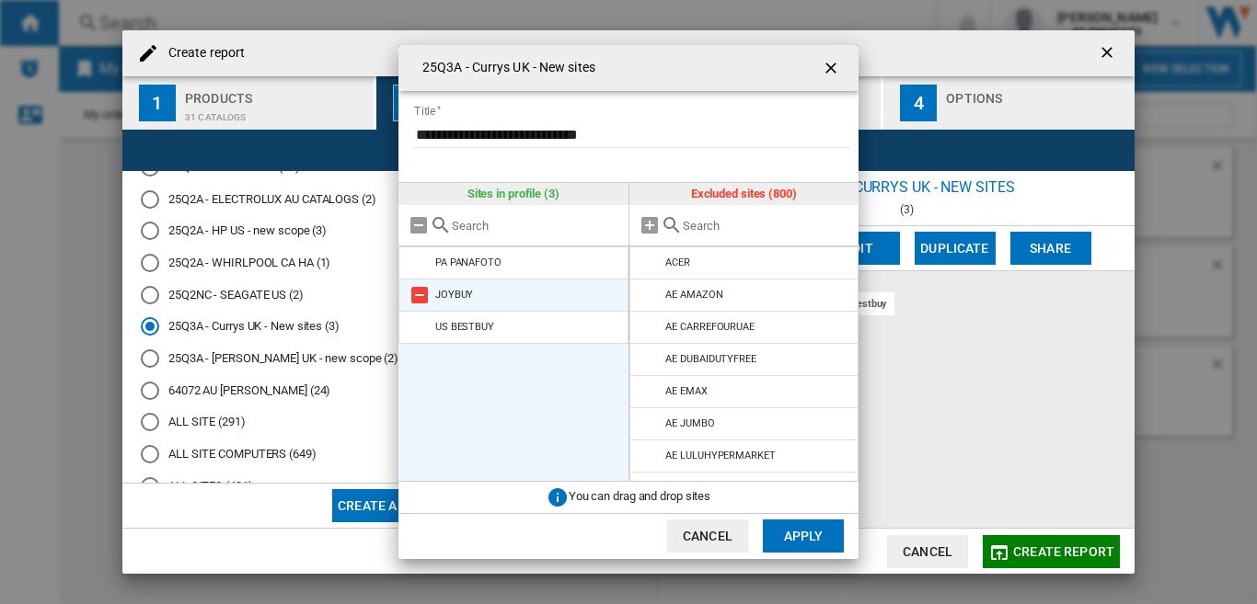
click at [419, 294] on md-icon at bounding box center [419, 295] width 22 height 22
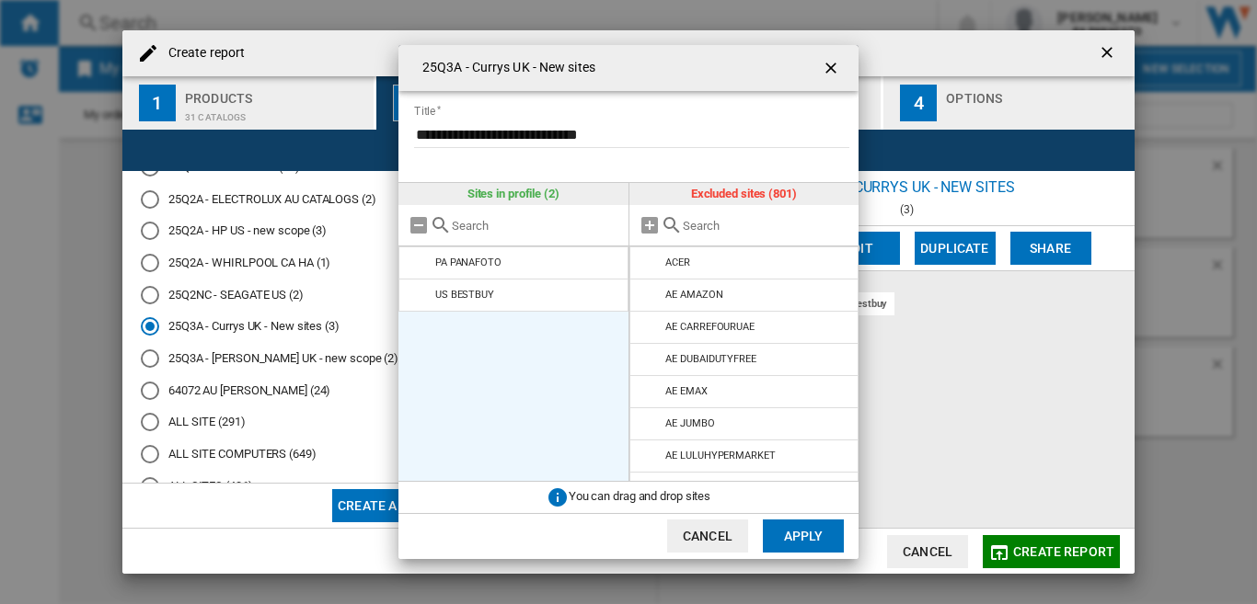
click at [797, 534] on button "Apply" at bounding box center [803, 536] width 81 height 33
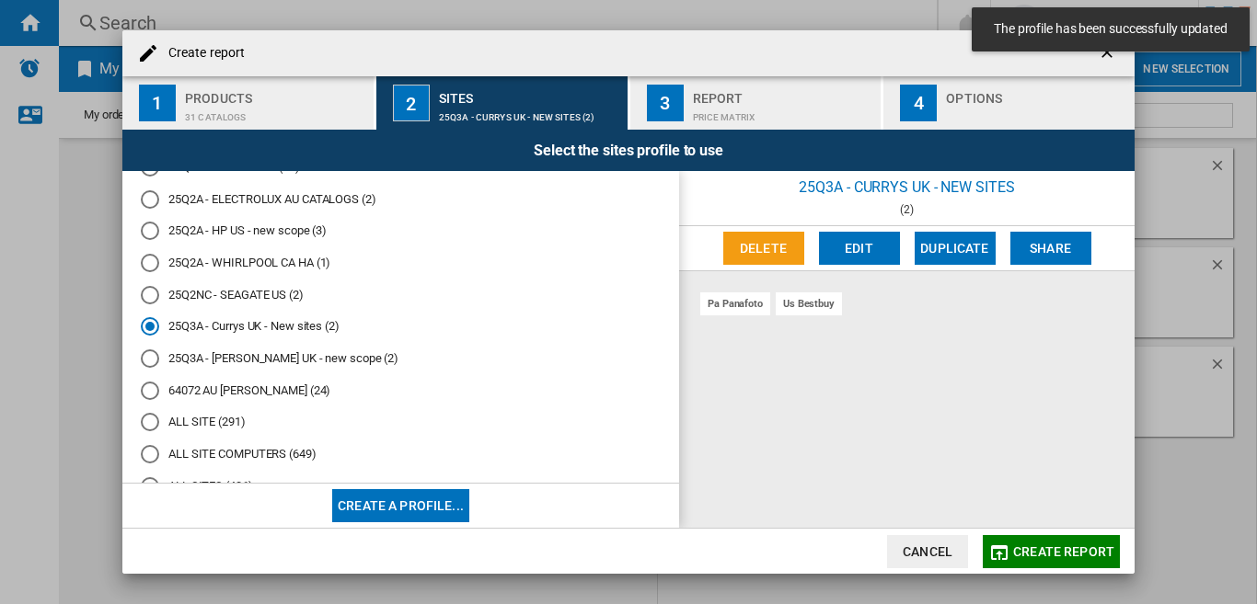
click at [245, 101] on div "Products" at bounding box center [275, 93] width 181 height 19
